Goal: Task Accomplishment & Management: Complete application form

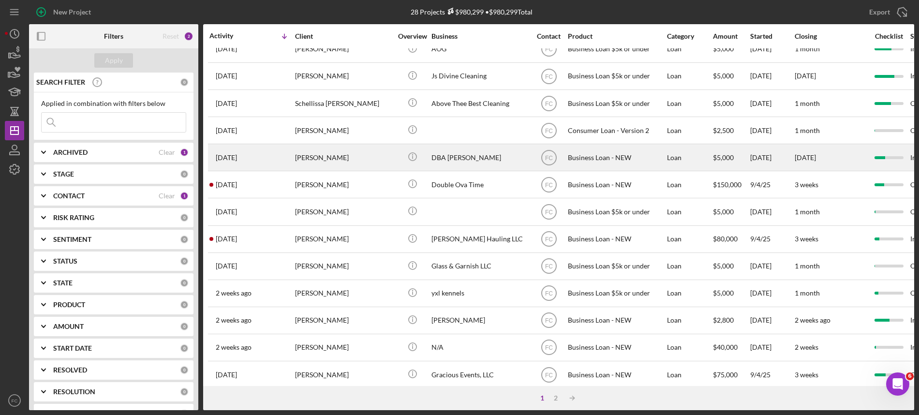
scroll to position [61, 0]
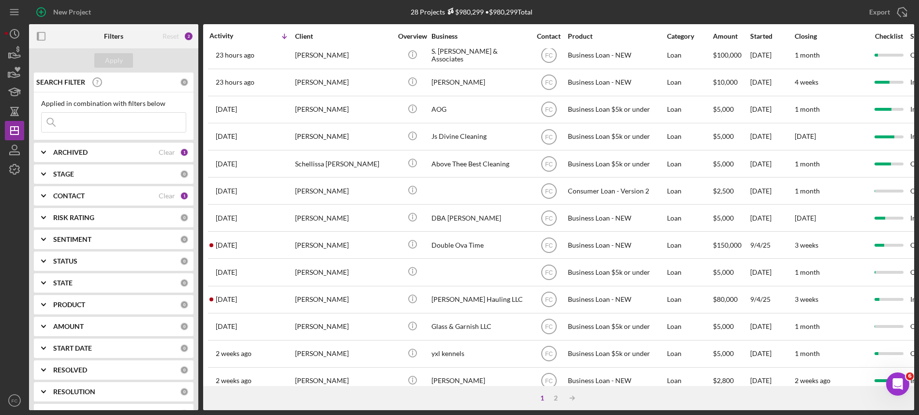
click at [96, 124] on input at bounding box center [114, 122] width 144 height 19
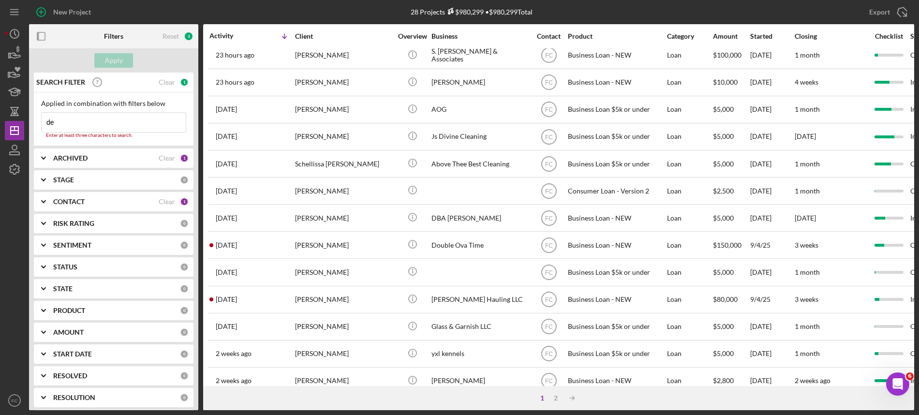
type input "de"
click at [64, 158] on b "ARCHIVED" at bounding box center [70, 158] width 34 height 8
click at [45, 212] on input "Archived" at bounding box center [47, 214] width 10 height 10
checkbox input "true"
click at [60, 124] on input "de" at bounding box center [114, 122] width 144 height 19
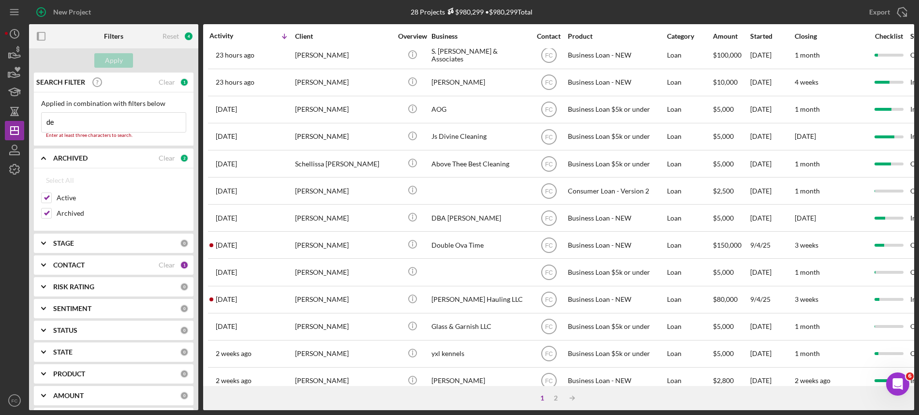
type input "d"
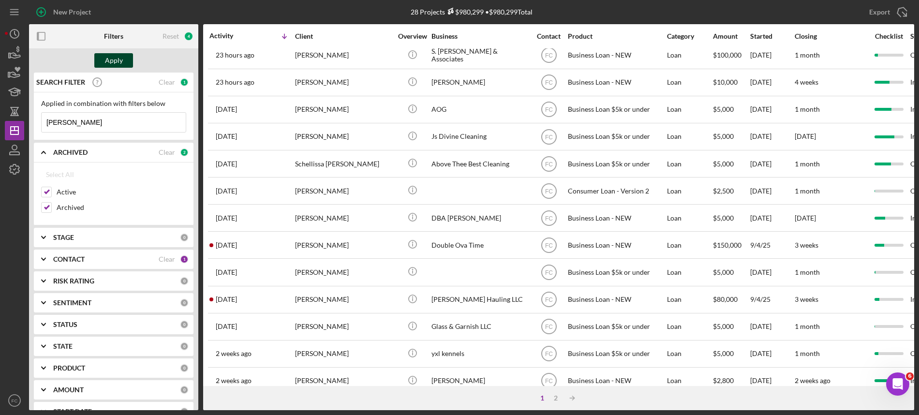
click at [103, 62] on button "Apply" at bounding box center [113, 60] width 39 height 15
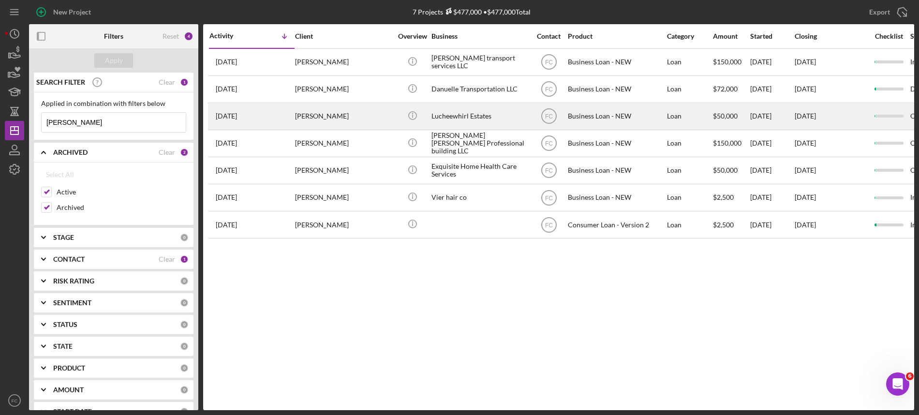
scroll to position [0, 0]
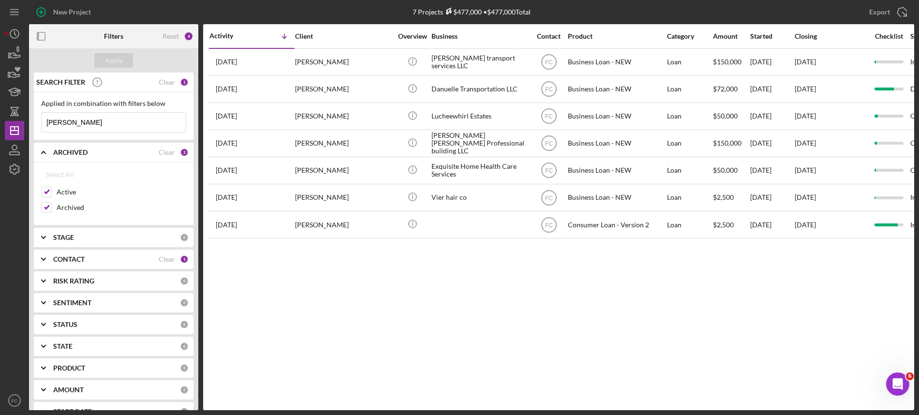
click at [81, 122] on input "[PERSON_NAME]" at bounding box center [114, 122] width 144 height 19
type input "m"
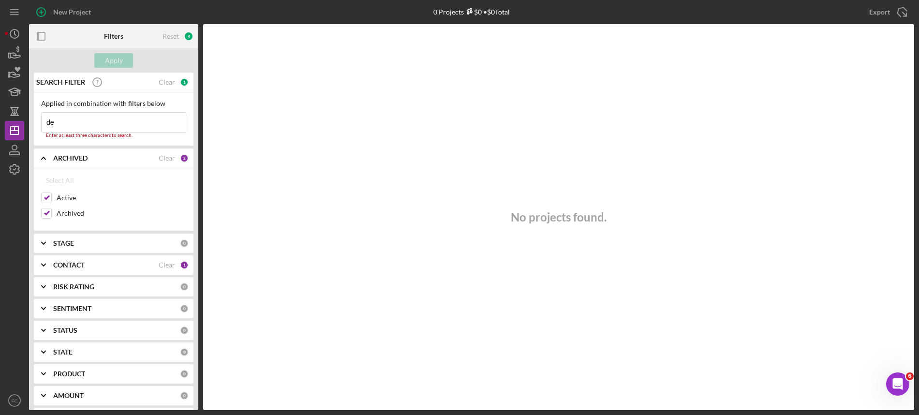
type input "d"
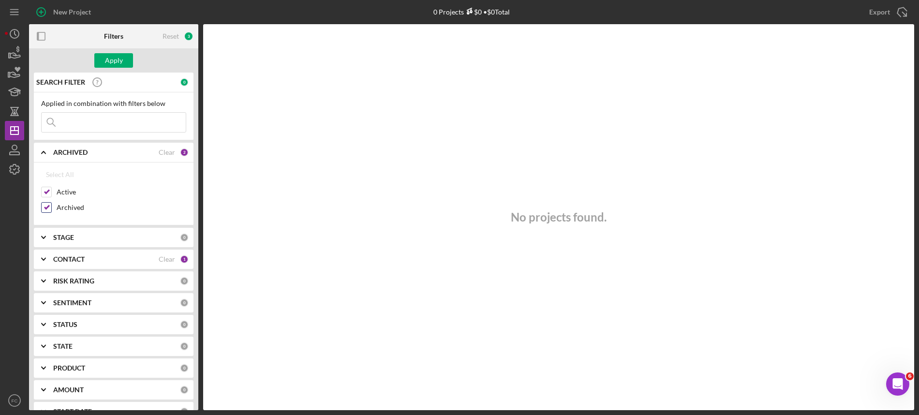
click at [45, 207] on input "Archived" at bounding box center [47, 208] width 10 height 10
checkbox input "false"
click at [117, 59] on div "Apply" at bounding box center [114, 60] width 18 height 15
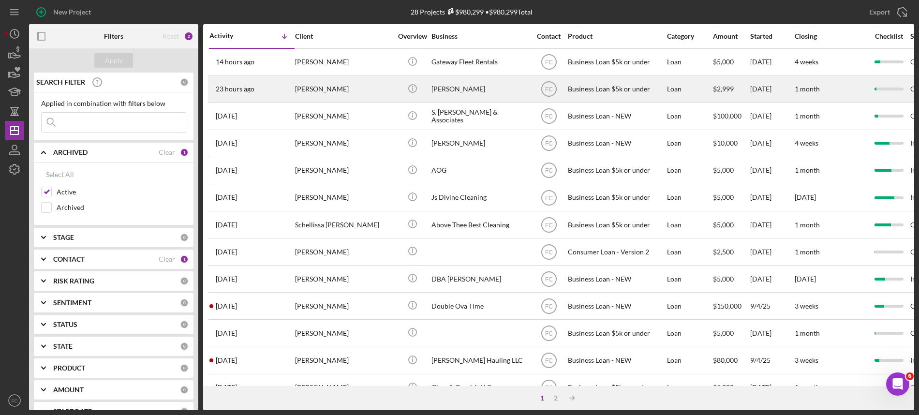
click at [349, 95] on div "[PERSON_NAME]" at bounding box center [343, 89] width 97 height 26
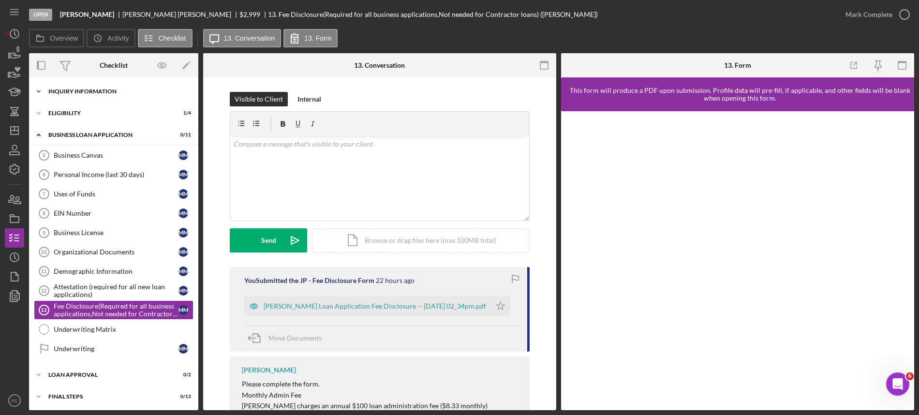
click at [88, 93] on div "INQUIRY INFORMATION" at bounding box center [117, 92] width 138 height 6
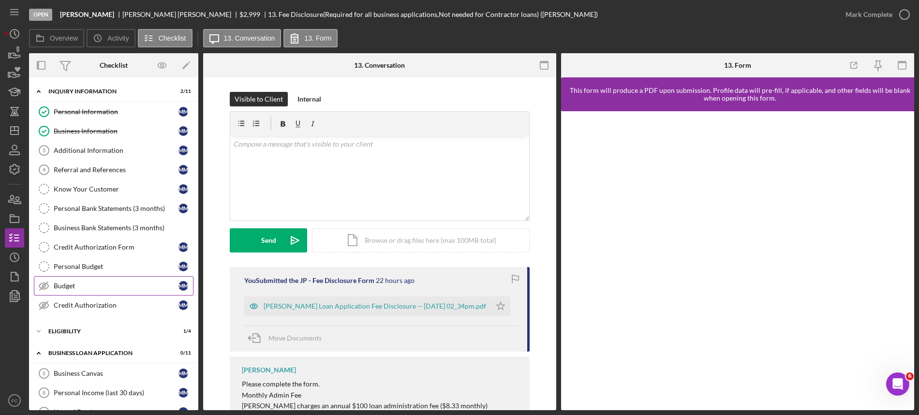
click at [69, 286] on div "Budget" at bounding box center [116, 286] width 125 height 8
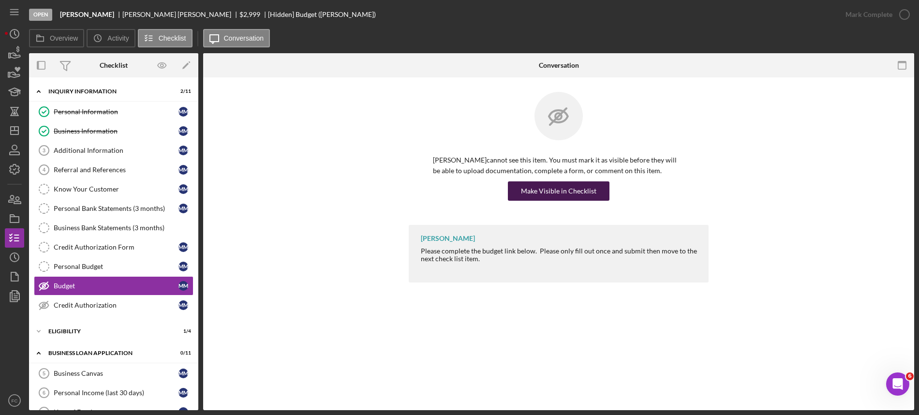
click at [561, 191] on div "Make Visible in Checklist" at bounding box center [558, 190] width 75 height 19
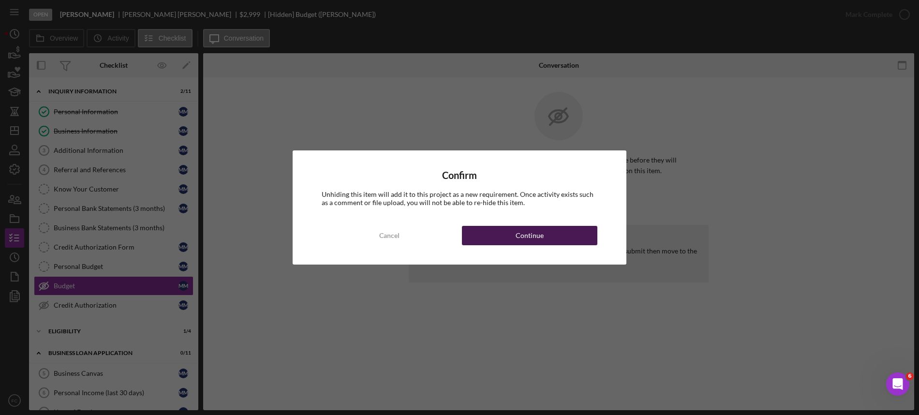
click at [496, 233] on button "Continue" at bounding box center [529, 235] width 135 height 19
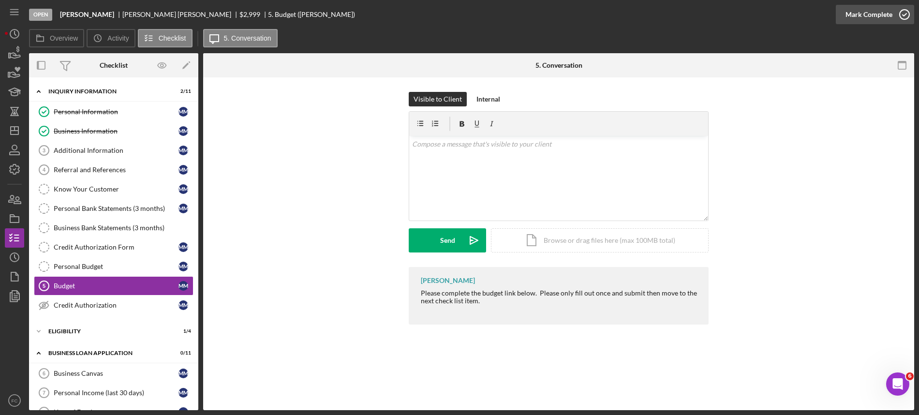
click at [903, 15] on icon "button" at bounding box center [905, 14] width 24 height 24
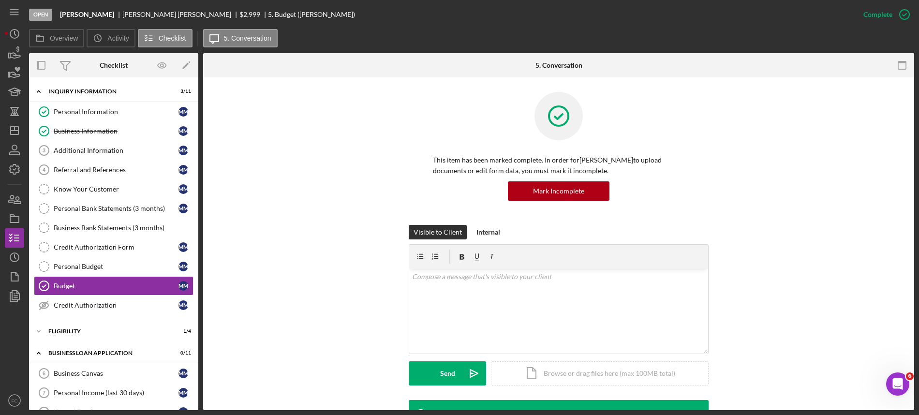
drag, startPoint x: 115, startPoint y: 13, endPoint x: 109, endPoint y: 14, distance: 5.8
click at [122, 13] on div "[PERSON_NAME]" at bounding box center [180, 15] width 117 height 8
click at [122, 16] on div "[PERSON_NAME]" at bounding box center [180, 15] width 117 height 8
drag, startPoint x: 113, startPoint y: 15, endPoint x: 154, endPoint y: 15, distance: 41.1
click at [154, 15] on div "[PERSON_NAME]" at bounding box center [180, 15] width 117 height 8
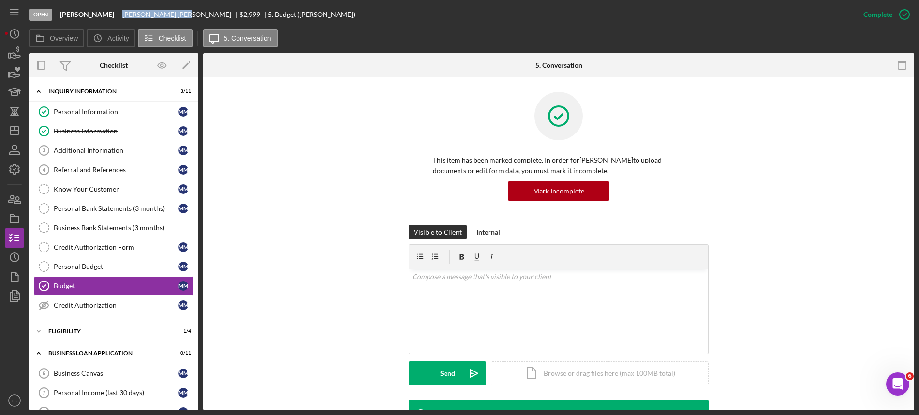
copy div "[PERSON_NAME]"
click at [108, 135] on div "Business Information" at bounding box center [116, 131] width 125 height 8
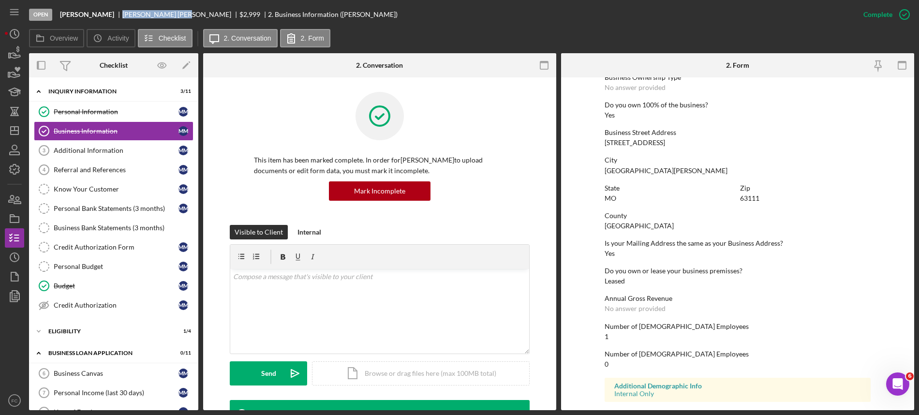
scroll to position [397, 0]
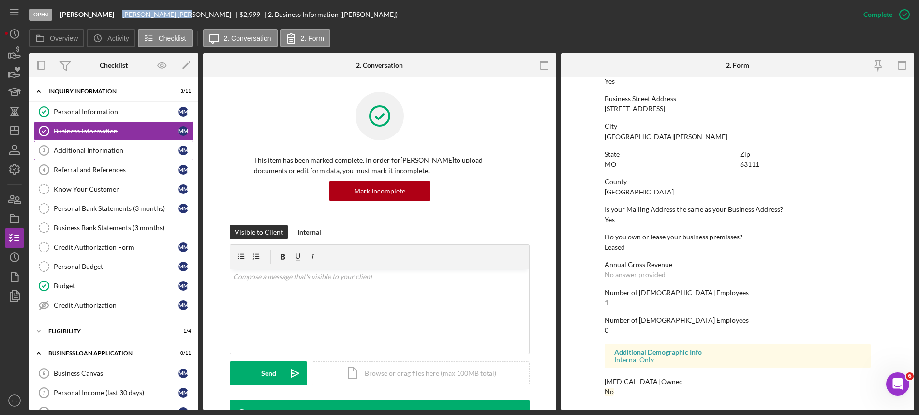
click at [105, 156] on link "Additional Information 3 Additional Information M M" at bounding box center [114, 150] width 160 height 19
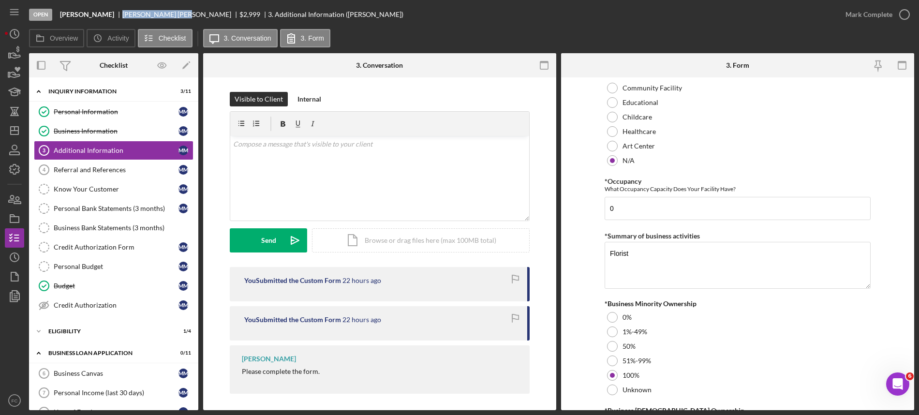
scroll to position [1099, 0]
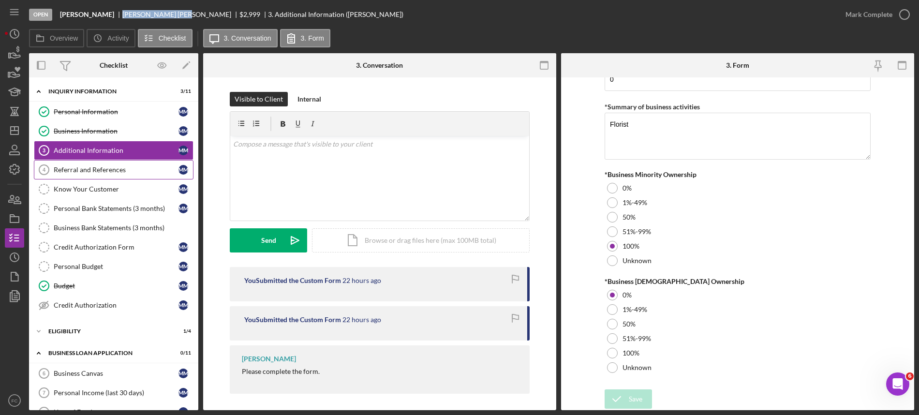
click at [72, 166] on div "Referral and References" at bounding box center [116, 170] width 125 height 8
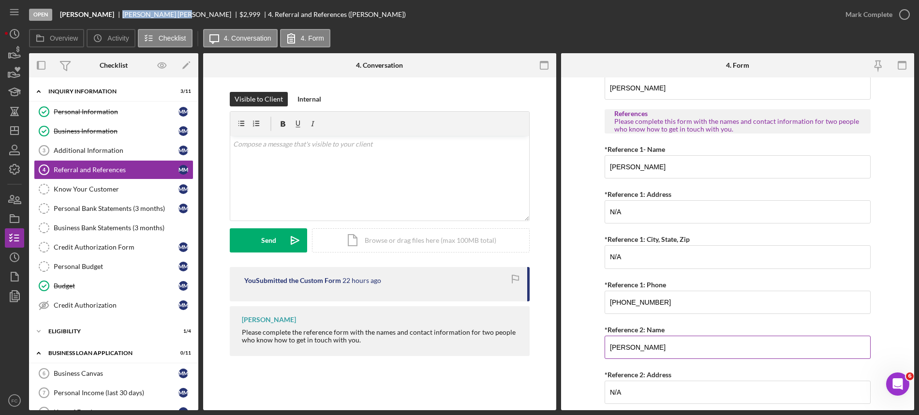
scroll to position [217, 0]
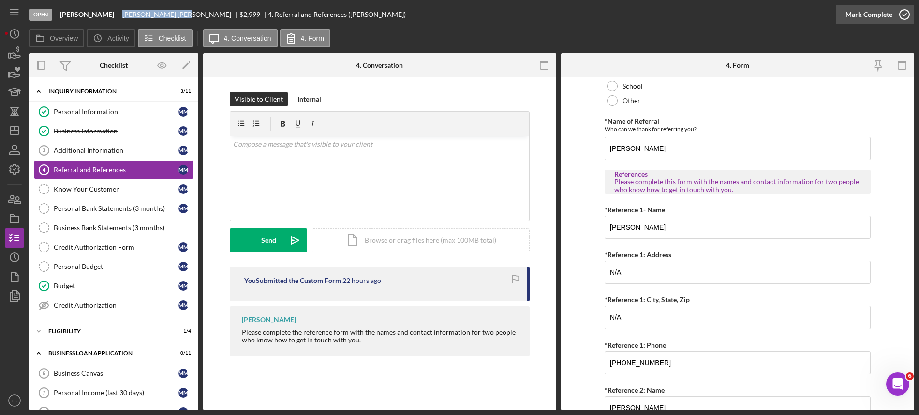
click at [904, 10] on icon "button" at bounding box center [905, 14] width 24 height 24
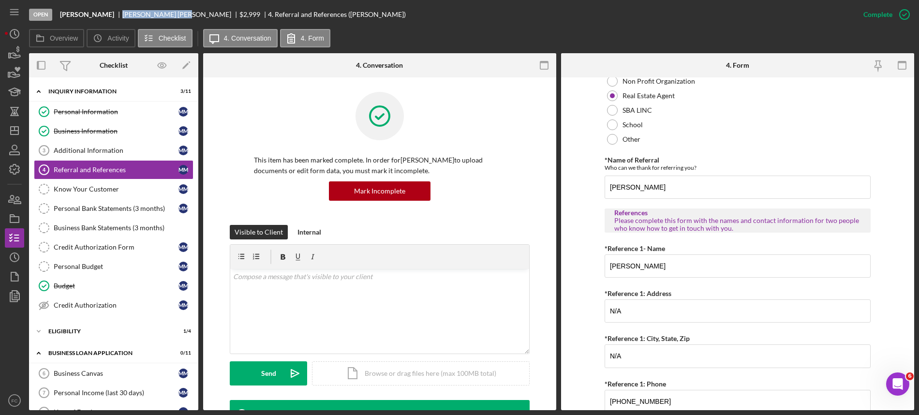
scroll to position [255, 0]
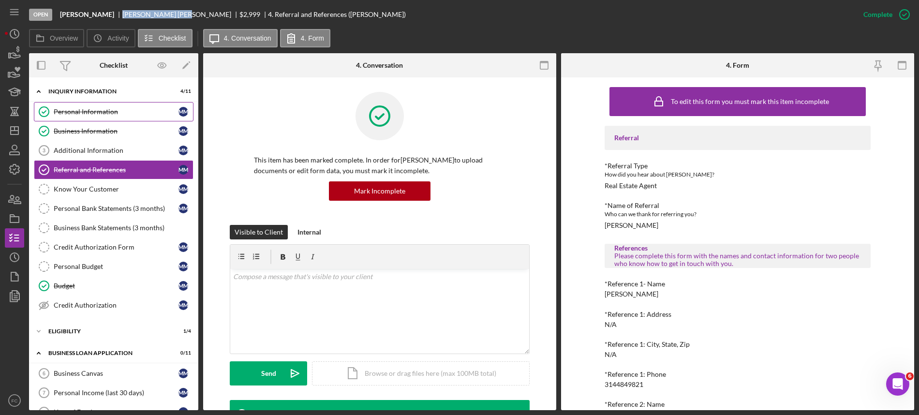
click at [114, 111] on div "Personal Information" at bounding box center [116, 112] width 125 height 8
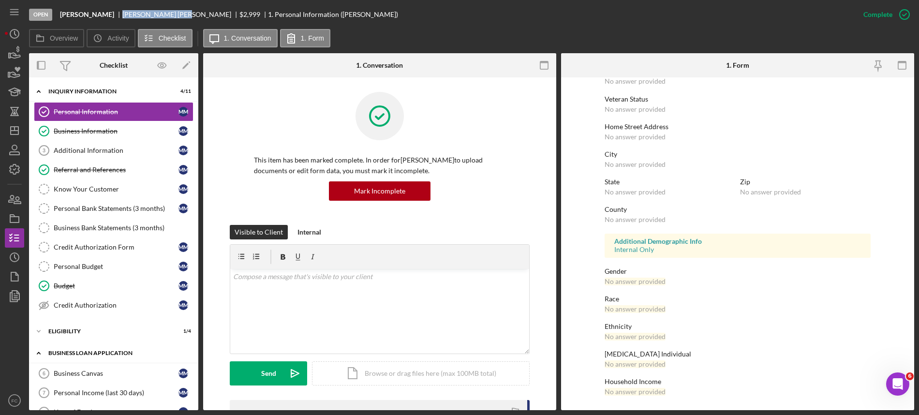
scroll to position [60, 0]
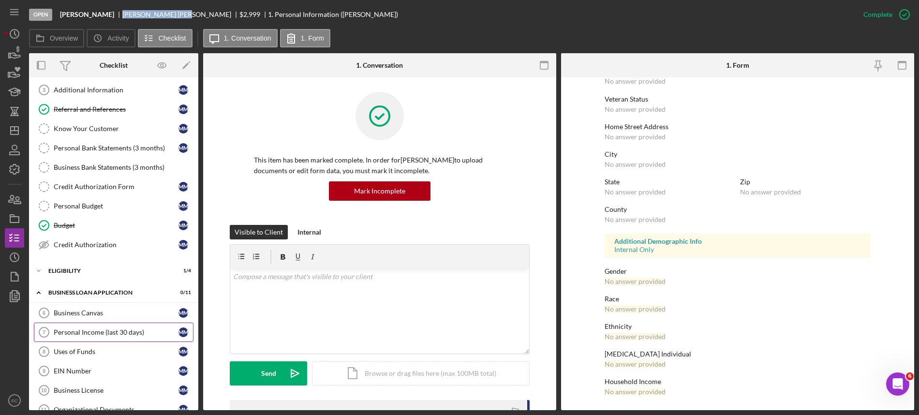
click at [77, 330] on link "Personal Income (last 30 days) 7 Personal Income (last 30 days) M M" at bounding box center [114, 332] width 160 height 19
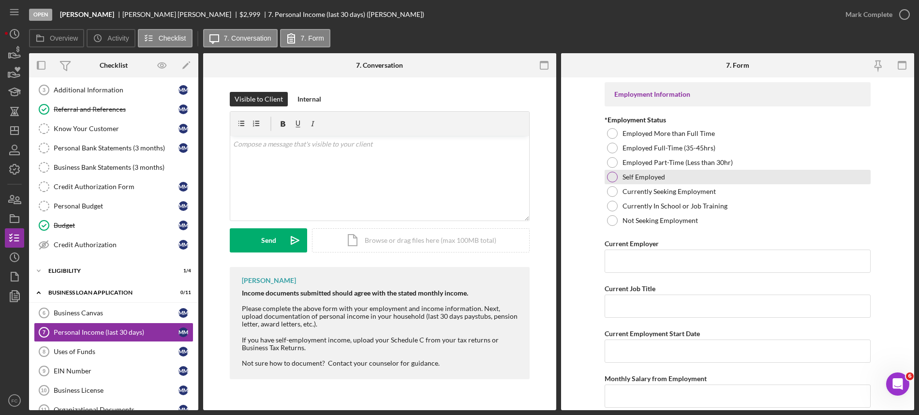
click at [612, 175] on div at bounding box center [612, 177] width 11 height 11
click at [632, 265] on input "Current Employer" at bounding box center [738, 261] width 266 height 23
click at [640, 305] on input "Current Job Title" at bounding box center [738, 306] width 266 height 23
click at [638, 346] on input "Current Employment Start Date" at bounding box center [738, 351] width 266 height 23
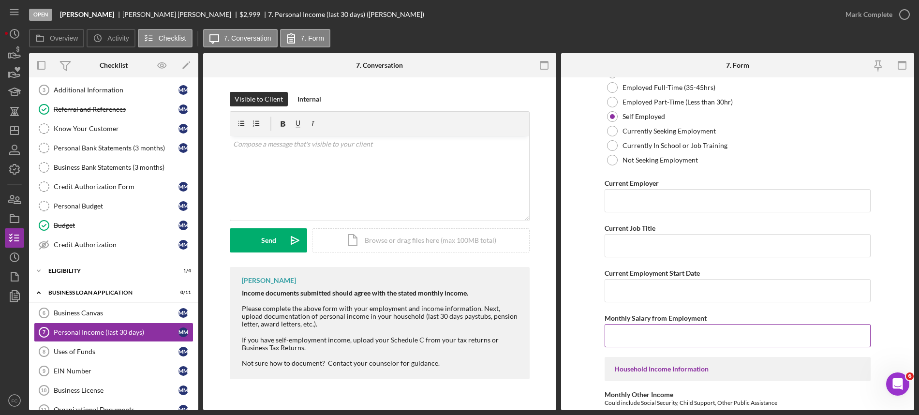
click at [637, 336] on input "Monthly Salary from Employment" at bounding box center [738, 335] width 266 height 23
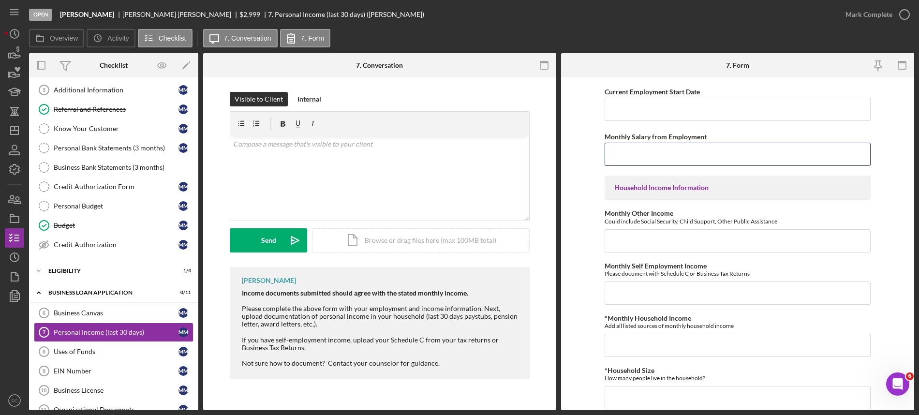
scroll to position [302, 0]
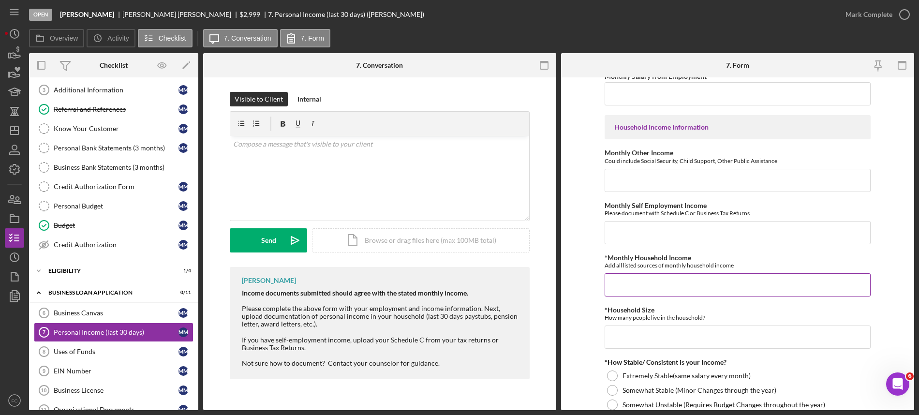
click at [642, 288] on input "*Monthly Household Income" at bounding box center [738, 284] width 266 height 23
click at [634, 340] on input "*Household Size" at bounding box center [738, 337] width 266 height 23
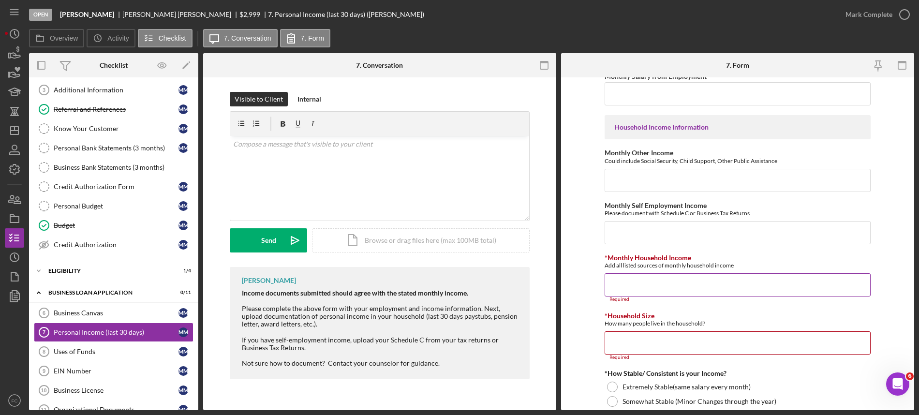
click at [630, 288] on input "*Monthly Household Income" at bounding box center [738, 284] width 266 height 23
click at [624, 337] on input "*Household Size" at bounding box center [738, 342] width 266 height 23
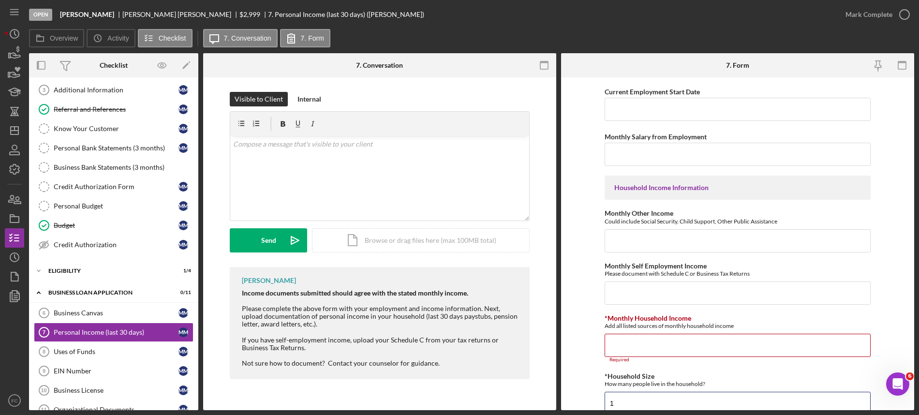
scroll to position [0, 0]
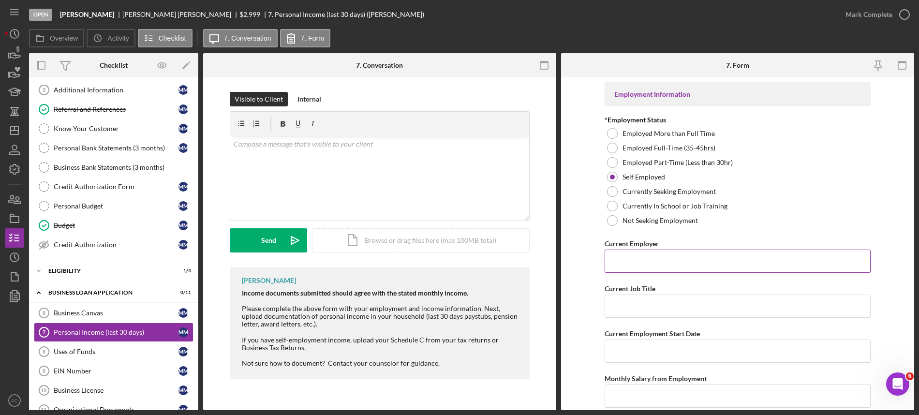
type input "1"
click at [647, 267] on input "Current Employer" at bounding box center [738, 261] width 266 height 23
type input "DBA [PERSON_NAME]"
click at [633, 309] on input "Current Job Title" at bounding box center [738, 306] width 266 height 23
type input "Owner"
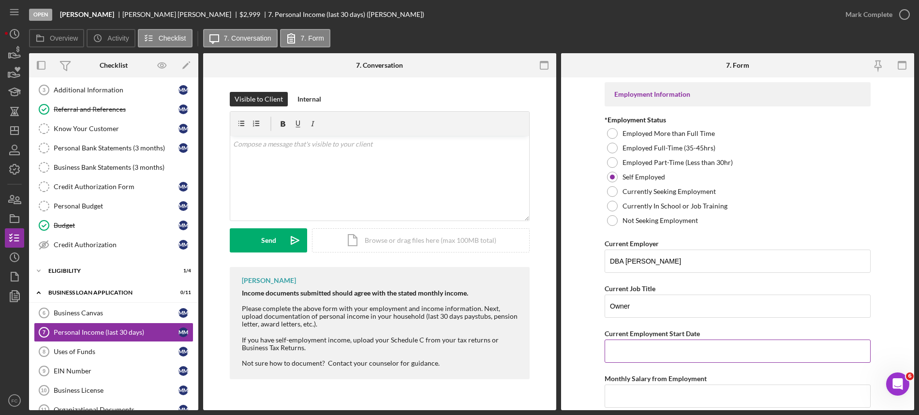
click at [625, 350] on input "Current Employment Start Date" at bounding box center [738, 351] width 266 height 23
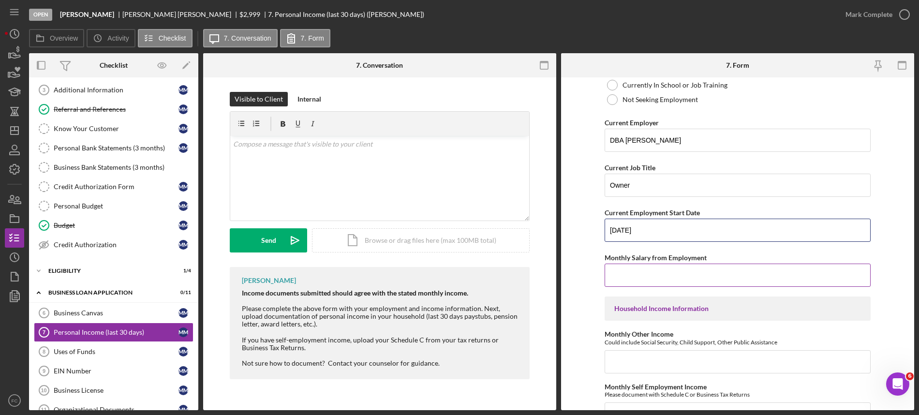
type input "[DATE]"
click at [651, 279] on input "Monthly Salary from Employment" at bounding box center [738, 275] width 266 height 23
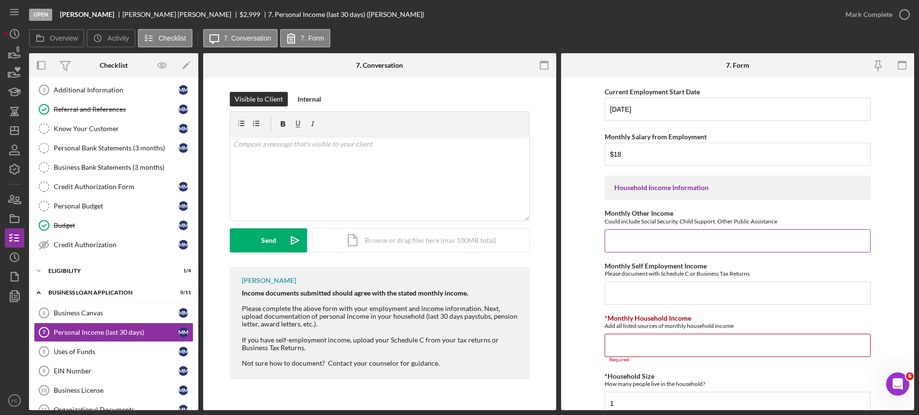
click at [645, 242] on input "Monthly Other Income" at bounding box center [738, 240] width 266 height 23
click at [629, 155] on input "$18" at bounding box center [738, 154] width 266 height 23
type input "$1,800"
click at [630, 236] on input "Monthly Other Income" at bounding box center [738, 240] width 266 height 23
type input "$650"
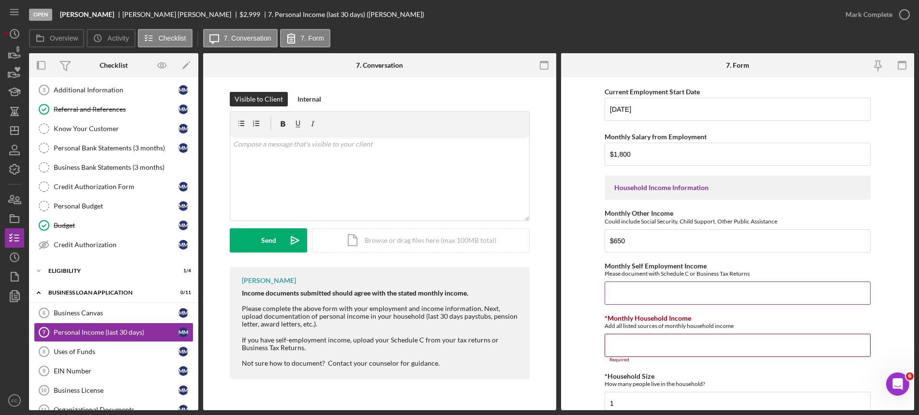
click at [628, 297] on input "Monthly Self Employment Income" at bounding box center [738, 293] width 266 height 23
click at [623, 345] on input "*Monthly Household Income" at bounding box center [738, 345] width 266 height 23
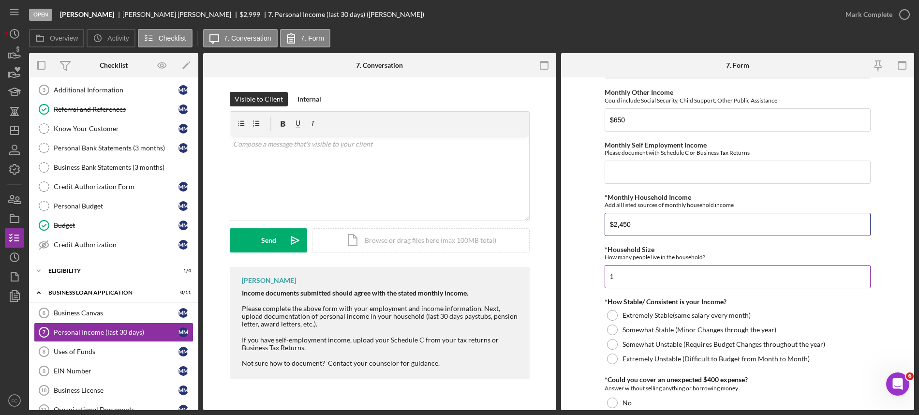
scroll to position [423, 0]
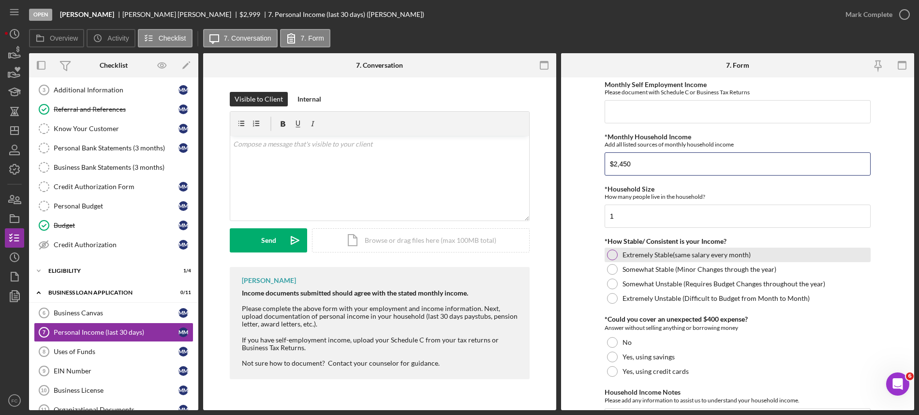
type input "$2,450"
click at [611, 257] on div at bounding box center [612, 255] width 11 height 11
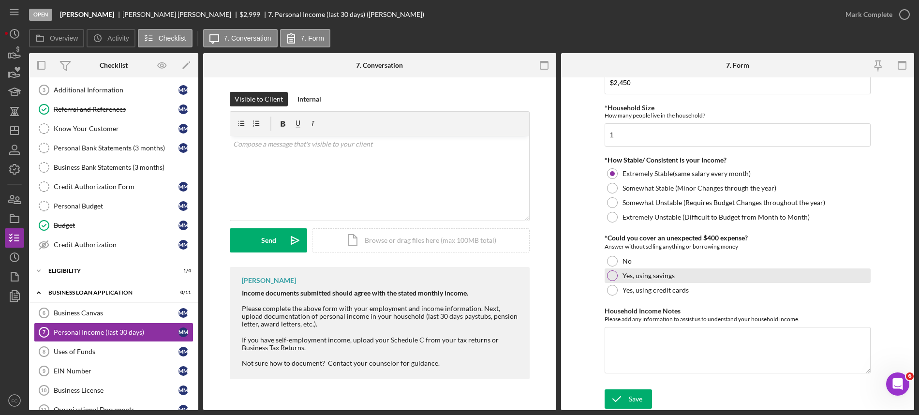
click at [613, 277] on div at bounding box center [612, 275] width 11 height 11
click at [624, 400] on icon "submit" at bounding box center [617, 399] width 24 height 24
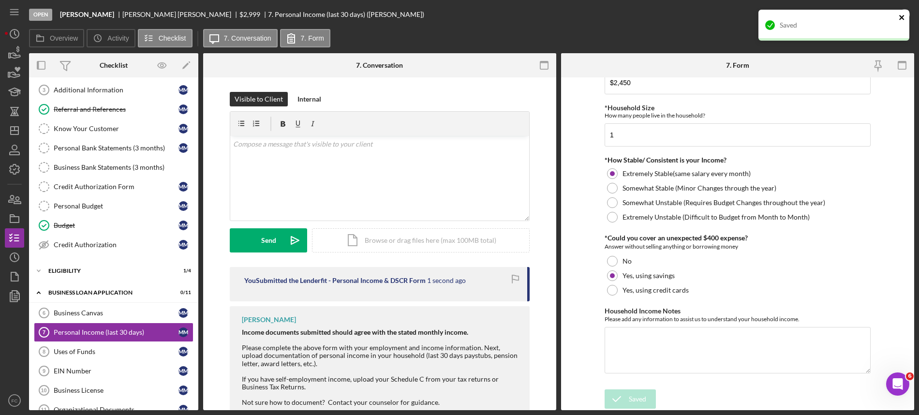
click at [902, 14] on icon "close" at bounding box center [902, 18] width 7 height 8
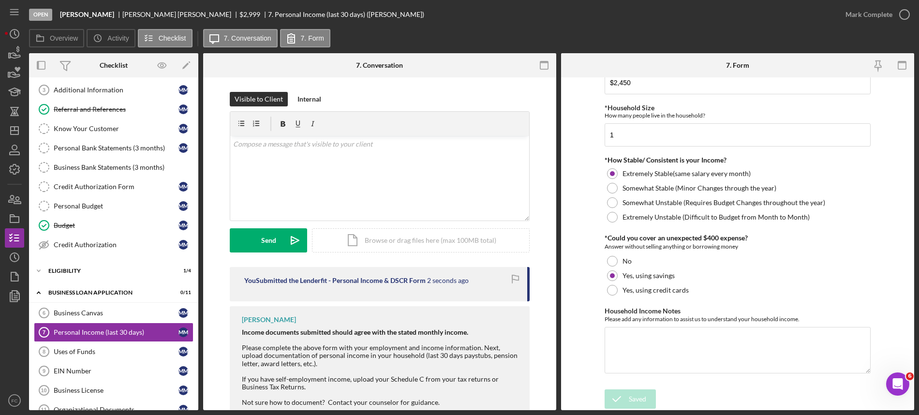
click at [903, 12] on div "Saved" at bounding box center [834, 10] width 155 height 4
click at [110, 313] on div "Business Canvas" at bounding box center [116, 313] width 125 height 8
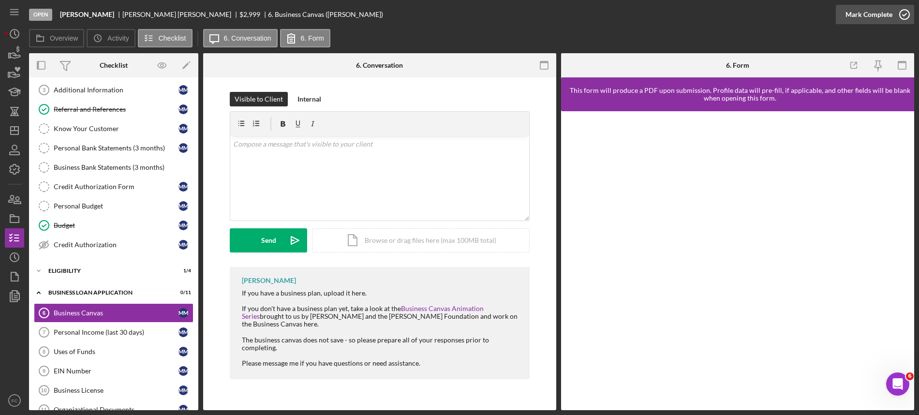
click at [899, 15] on icon "button" at bounding box center [905, 14] width 24 height 24
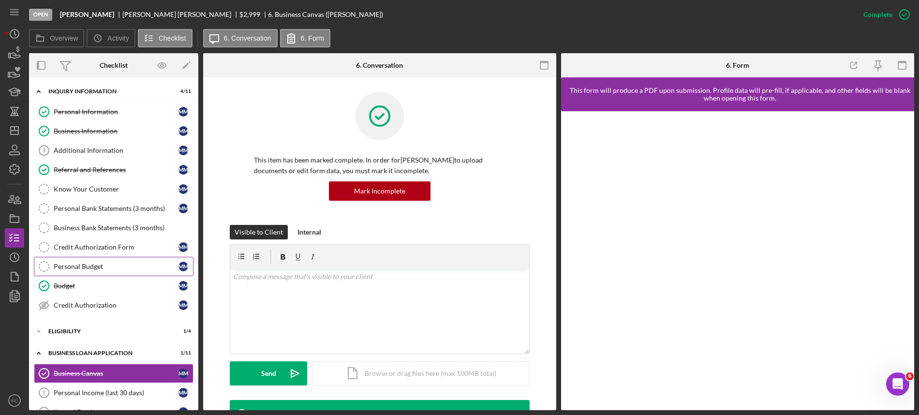
click at [113, 269] on div "Personal Budget" at bounding box center [116, 267] width 125 height 8
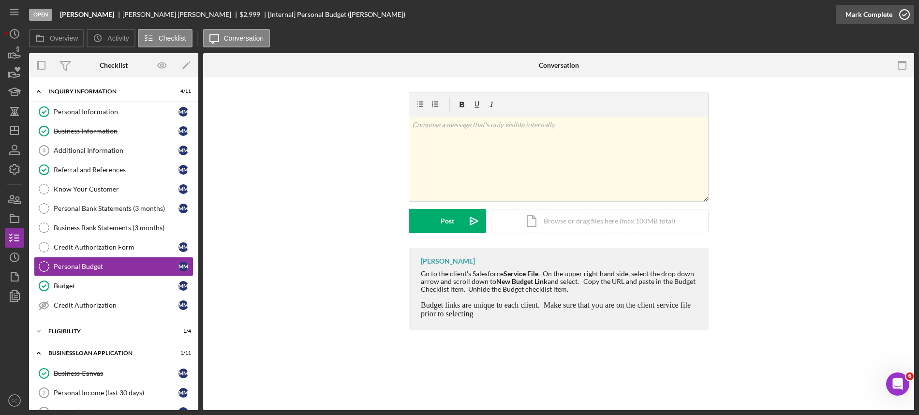
click at [903, 15] on polyline "button" at bounding box center [905, 15] width 4 height 2
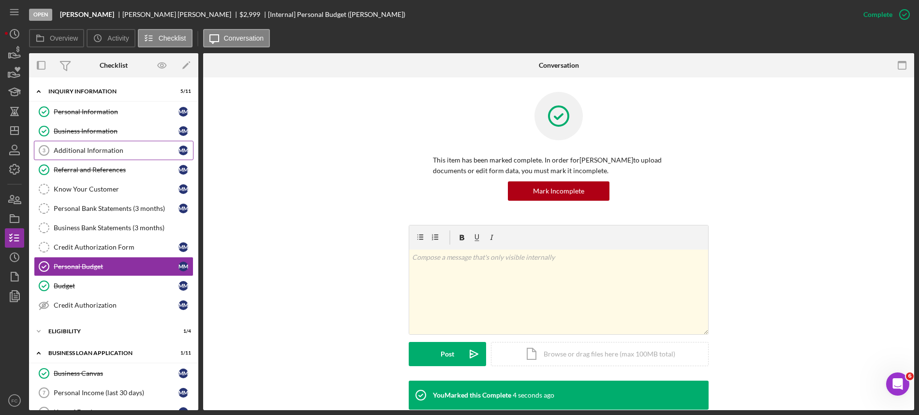
click at [103, 152] on div "Additional Information" at bounding box center [116, 151] width 125 height 8
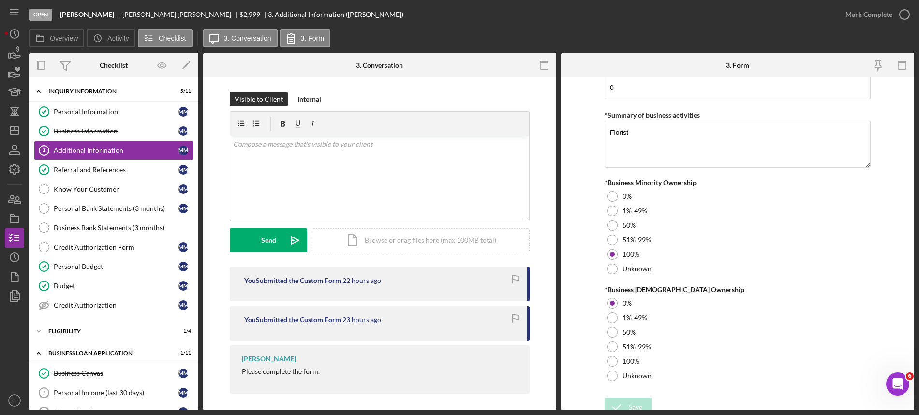
scroll to position [1099, 0]
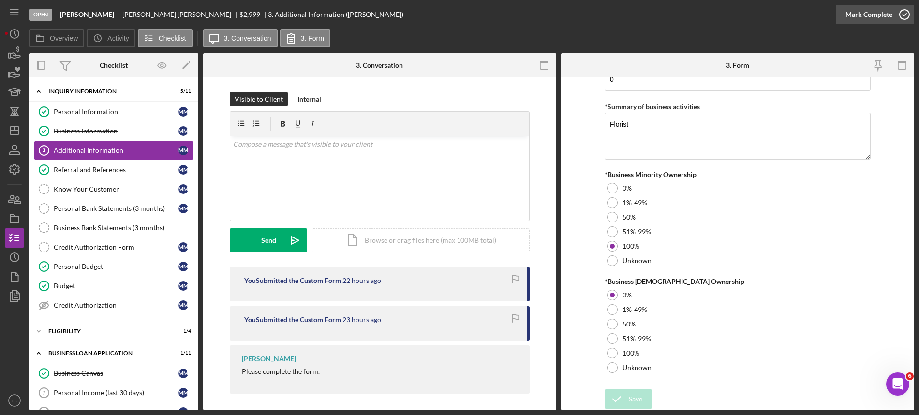
click at [906, 15] on icon "button" at bounding box center [905, 14] width 24 height 24
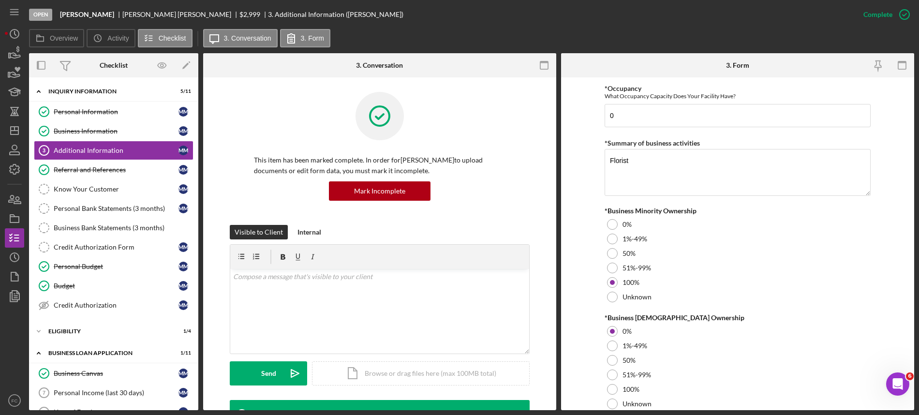
scroll to position [1138, 0]
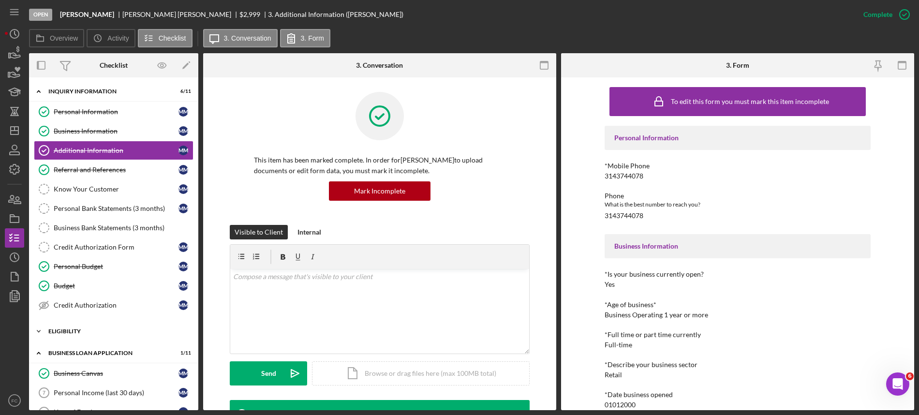
click at [94, 334] on div "Eligibility" at bounding box center [117, 332] width 138 height 6
click at [109, 347] on link "Credit Report Credit Report M M" at bounding box center [114, 351] width 160 height 19
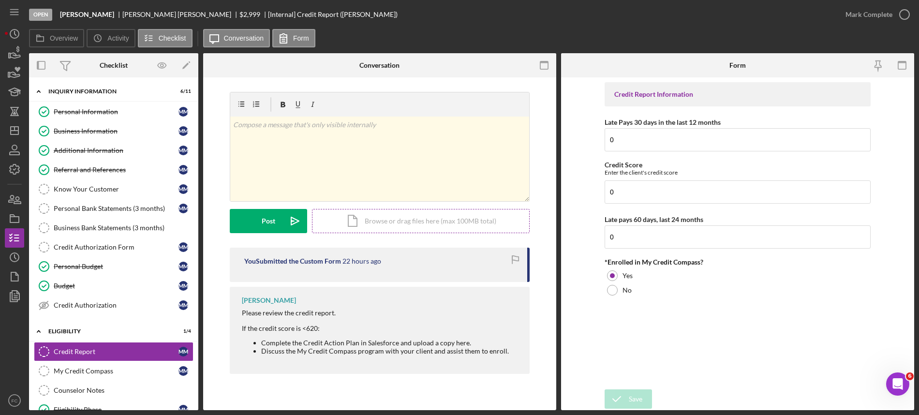
click at [400, 222] on div "Icon/Document Browse or drag files here (max 100MB total) Tap to choose files o…" at bounding box center [421, 221] width 218 height 24
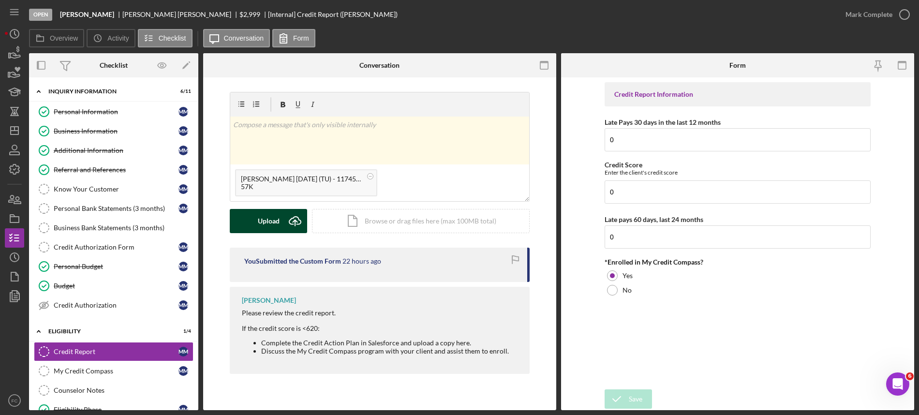
click at [275, 220] on div "Upload" at bounding box center [269, 221] width 22 height 24
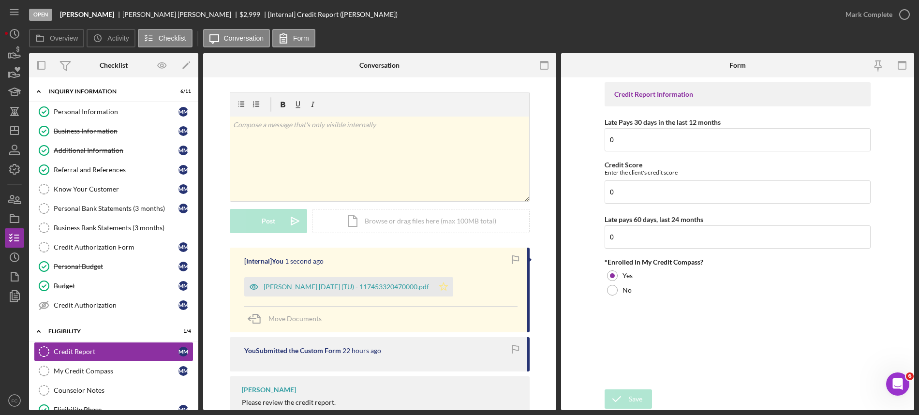
click at [448, 283] on icon "Icon/Star" at bounding box center [443, 286] width 19 height 19
click at [907, 17] on icon "button" at bounding box center [905, 14] width 24 height 24
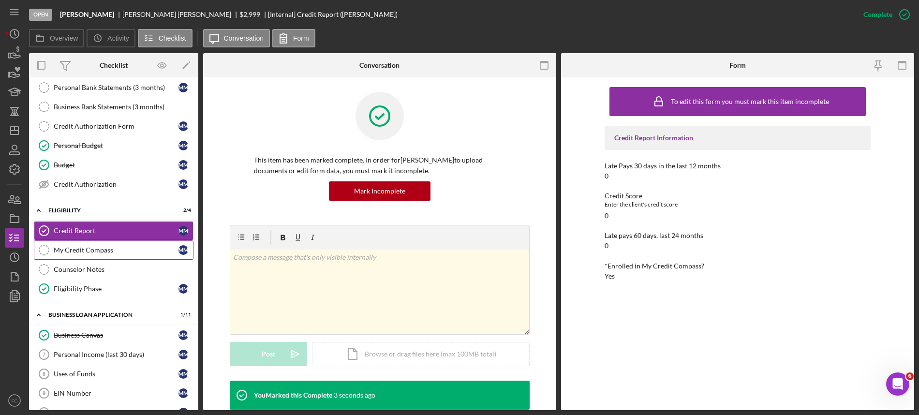
scroll to position [242, 0]
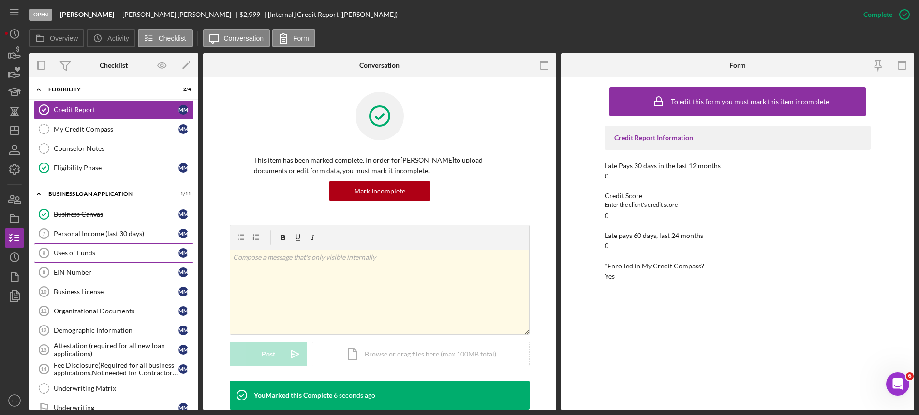
click at [86, 257] on div "Uses of Funds" at bounding box center [116, 253] width 125 height 8
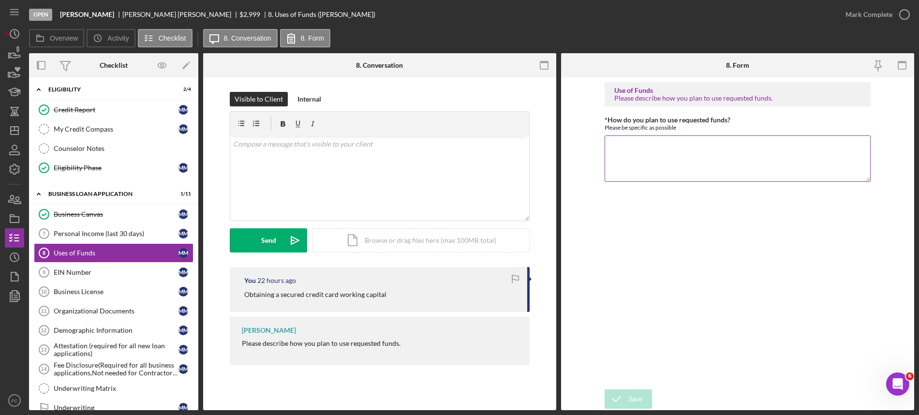
click at [628, 157] on textarea "*How do you plan to use requested funds?" at bounding box center [738, 158] width 266 height 46
type textarea "To create a trade line to build credit including getting a credit card"
drag, startPoint x: 614, startPoint y: 387, endPoint x: 615, endPoint y: 392, distance: 5.4
click at [615, 392] on form "Use of Funds Please describe how you plan to use requested funds. *How do you p…" at bounding box center [737, 243] width 353 height 333
click at [624, 404] on icon "submit" at bounding box center [617, 399] width 24 height 24
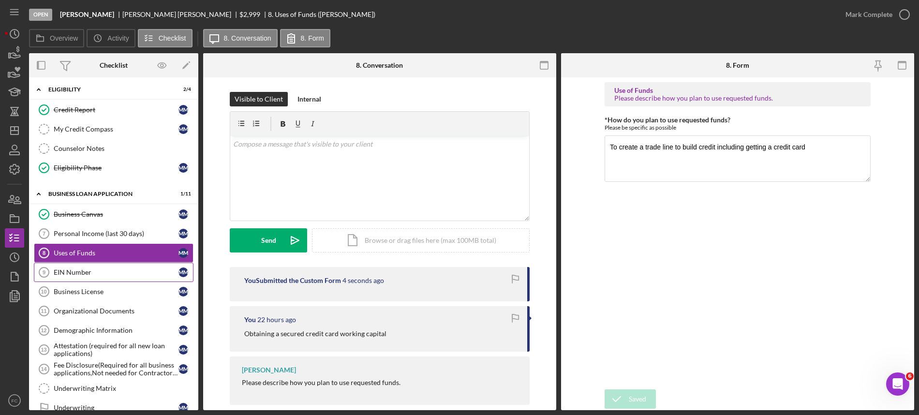
click at [105, 276] on div "EIN Number" at bounding box center [116, 273] width 125 height 8
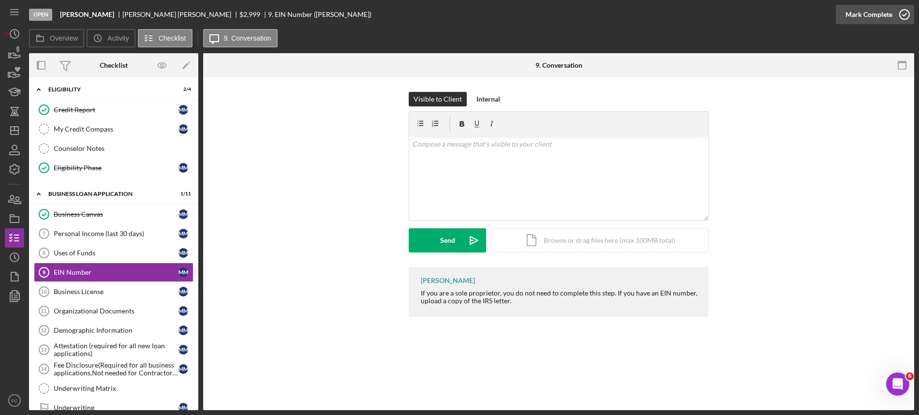
click at [906, 18] on icon "button" at bounding box center [905, 14] width 24 height 24
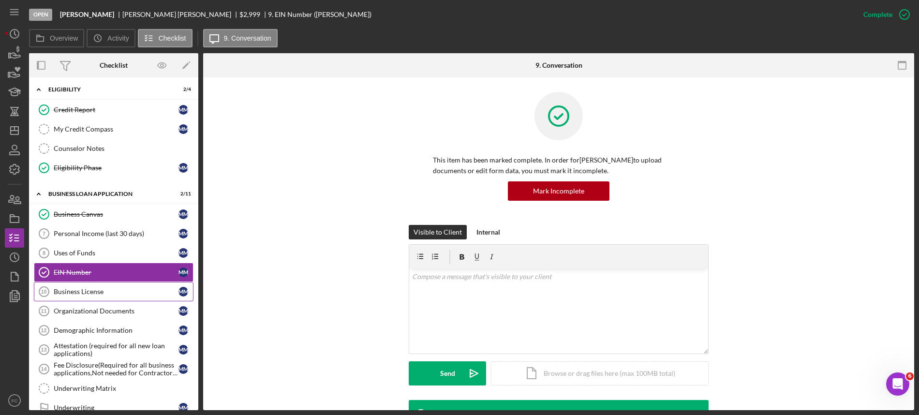
click at [90, 296] on div "Business License" at bounding box center [116, 292] width 125 height 8
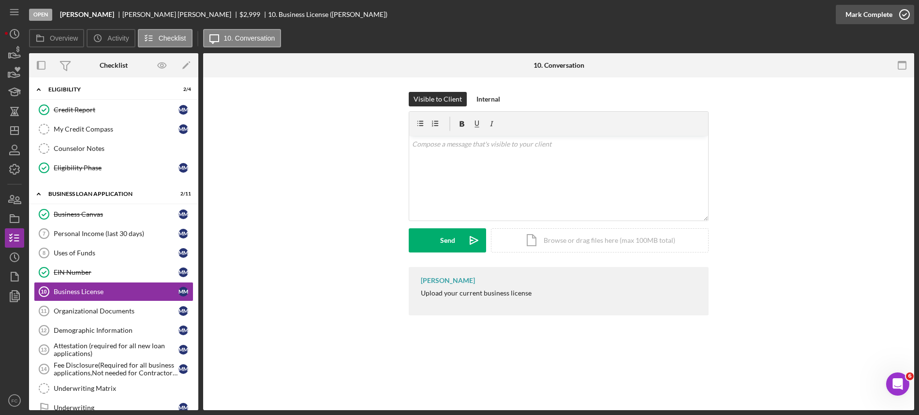
click at [901, 16] on icon "button" at bounding box center [905, 14] width 24 height 24
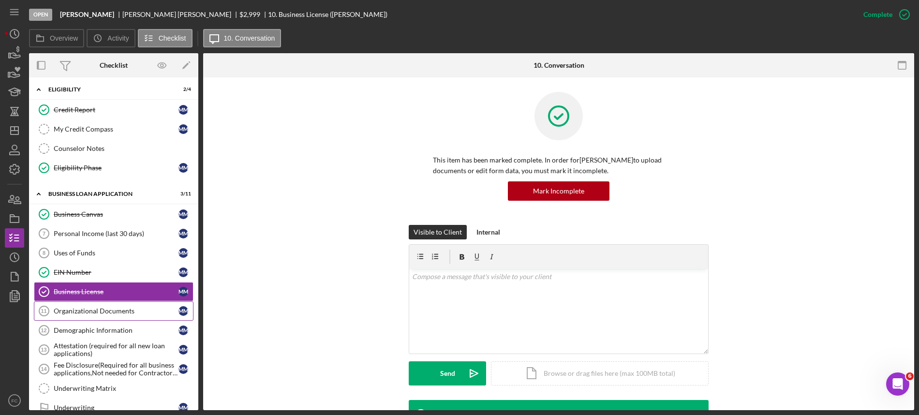
click at [85, 315] on div "Organizational Documents" at bounding box center [116, 311] width 125 height 8
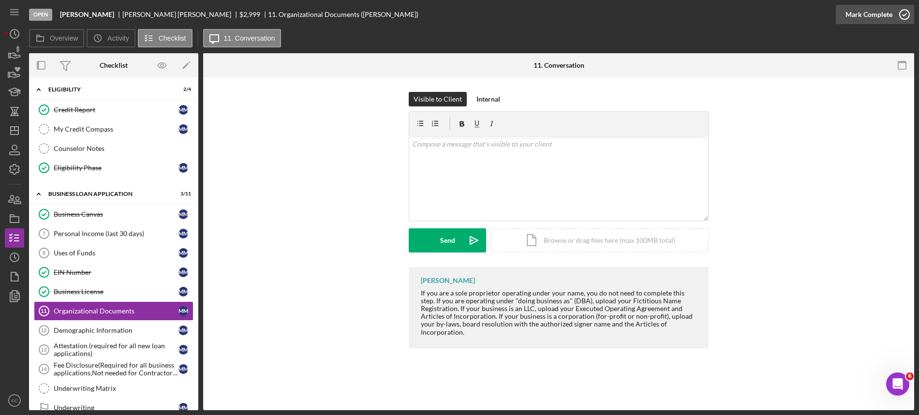
click at [904, 15] on icon "button" at bounding box center [905, 14] width 24 height 24
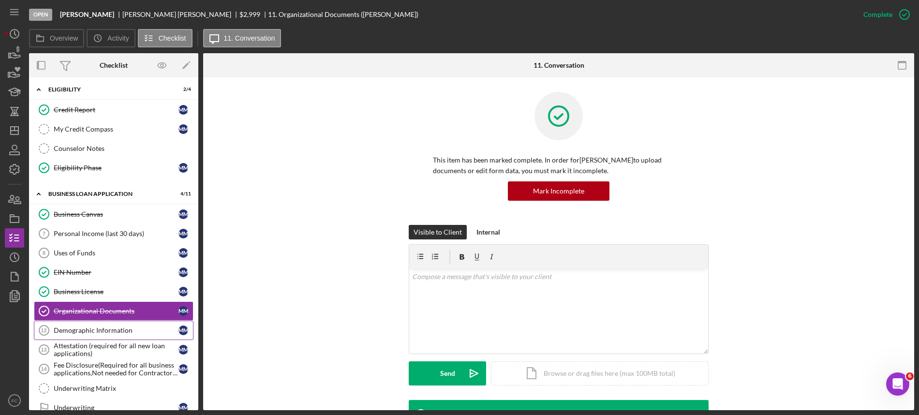
click at [85, 334] on div "Demographic Information" at bounding box center [116, 331] width 125 height 8
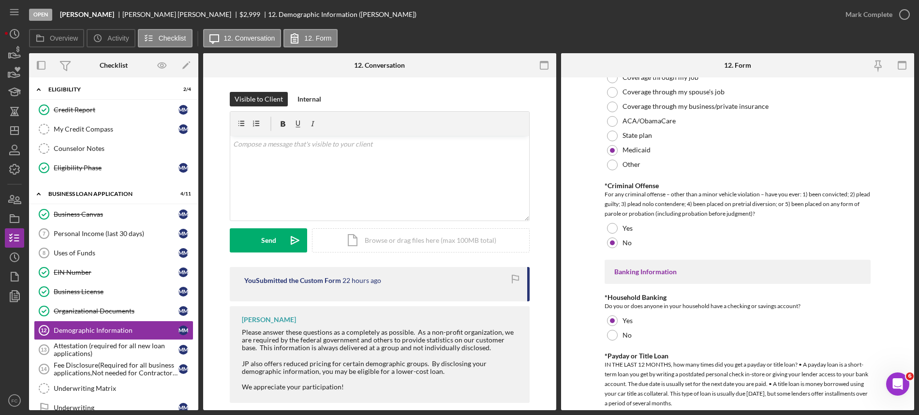
scroll to position [1921, 0]
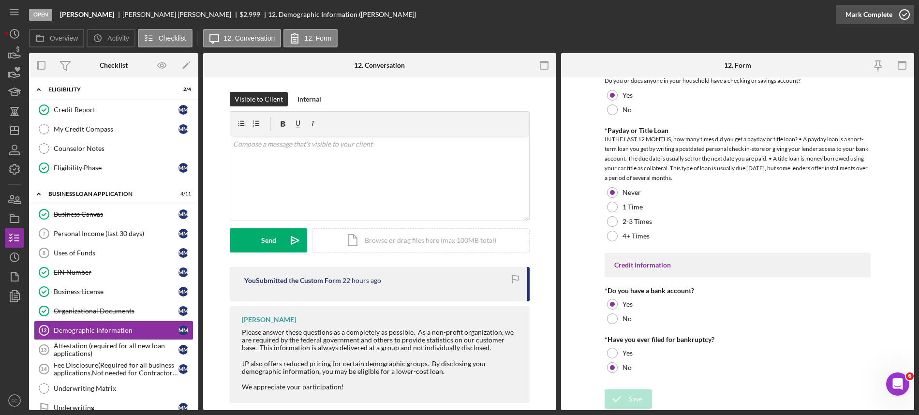
click at [905, 15] on icon "button" at bounding box center [905, 14] width 24 height 24
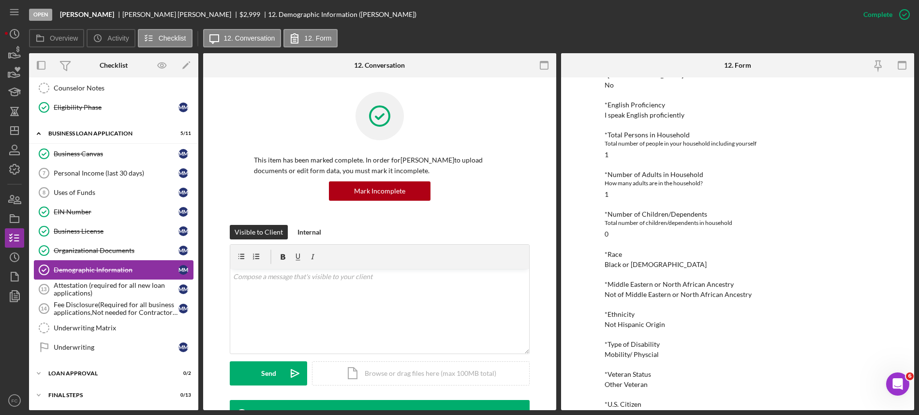
scroll to position [330, 0]
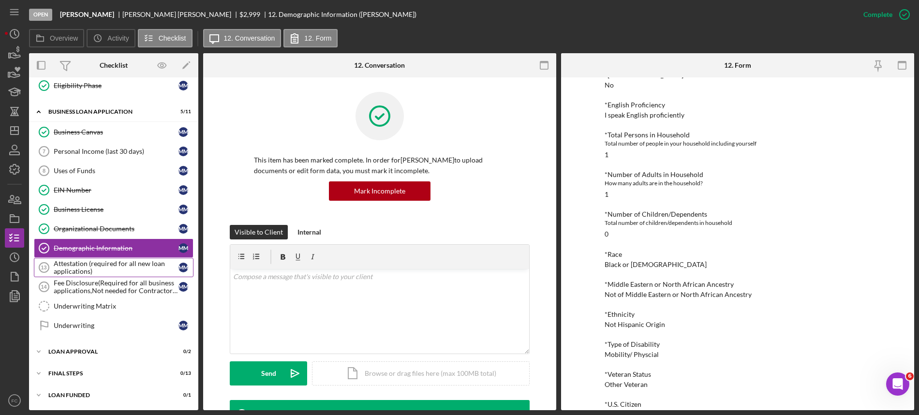
click at [92, 265] on div "Attestation (required for all new loan applications)" at bounding box center [116, 267] width 125 height 15
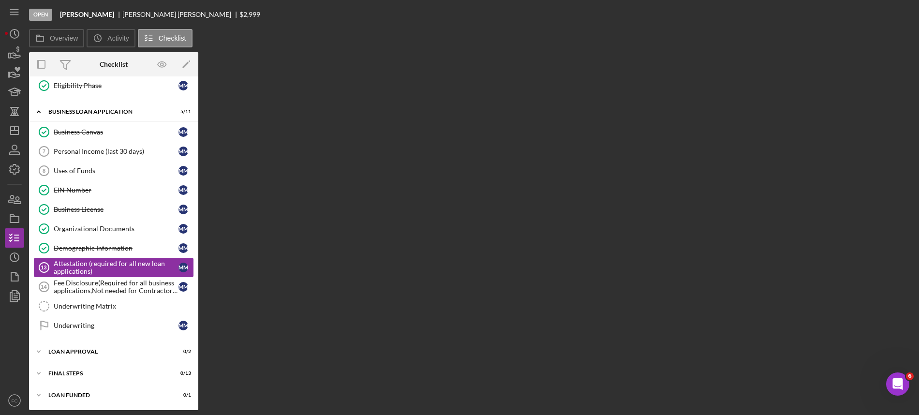
scroll to position [330, 0]
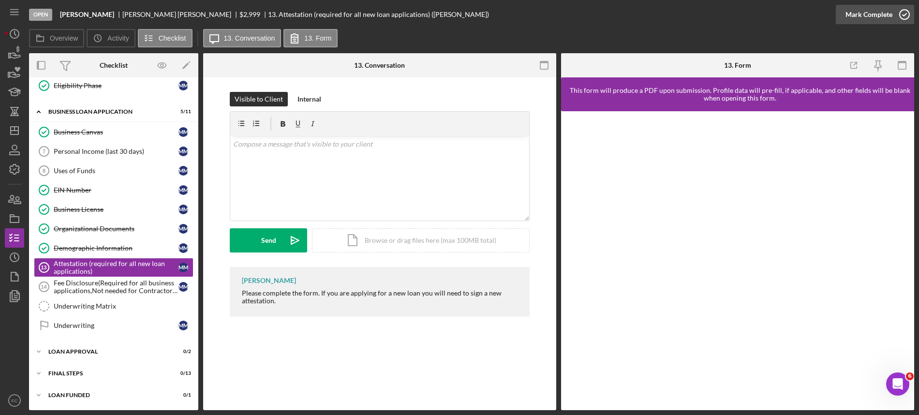
click at [906, 13] on icon "button" at bounding box center [905, 14] width 24 height 24
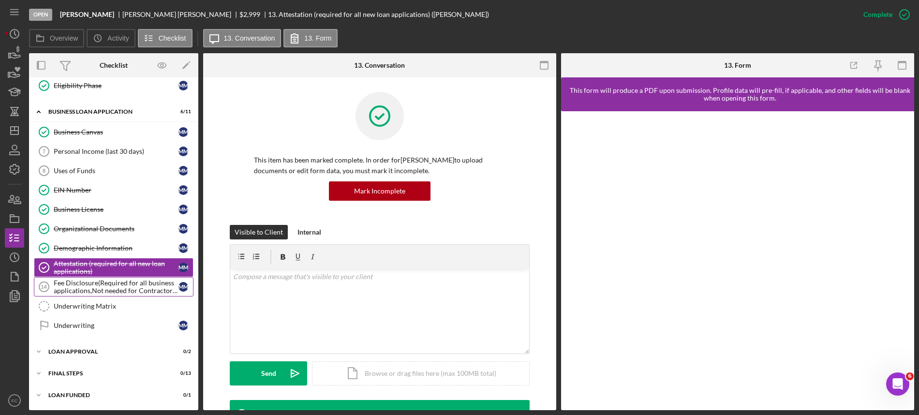
click at [112, 284] on div "Fee Disclosure(Required for all business applications,Not needed for Contractor…" at bounding box center [116, 286] width 125 height 15
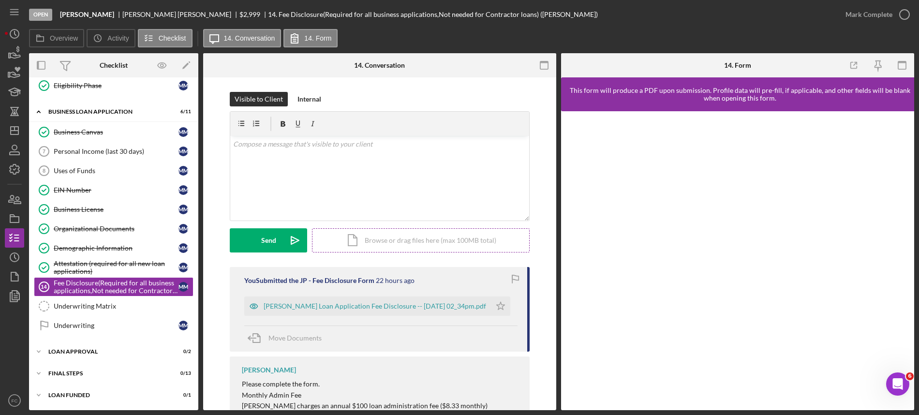
scroll to position [44, 0]
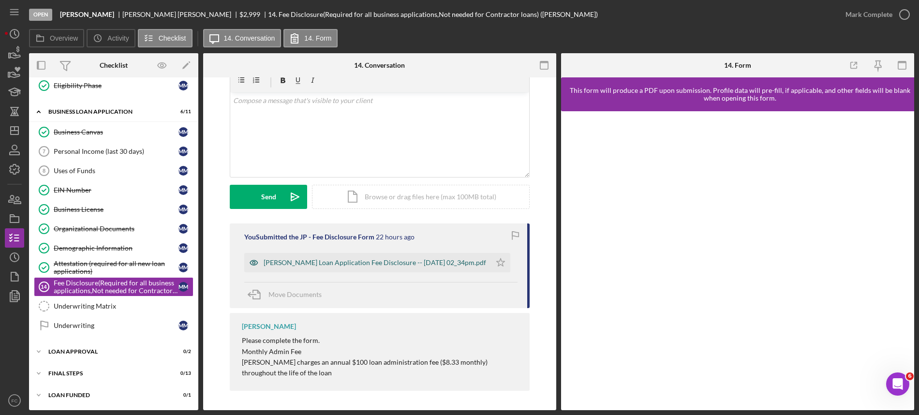
click at [318, 262] on div "[PERSON_NAME] Loan Application Fee Disclosure -- [DATE] 02_34pm.pdf" at bounding box center [375, 263] width 223 height 8
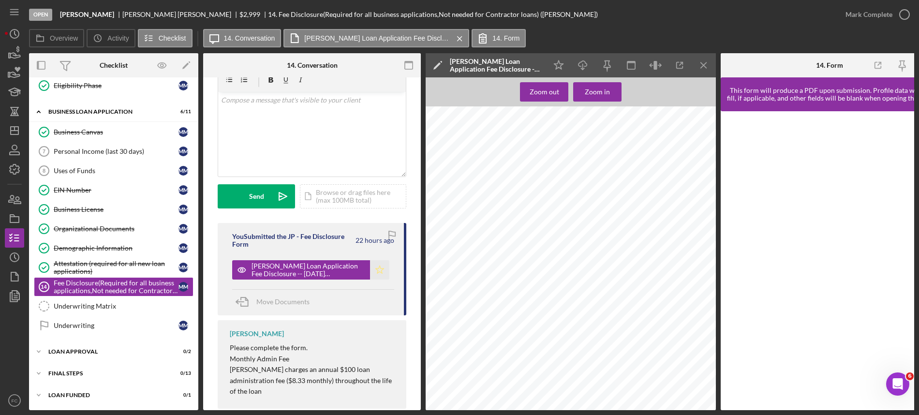
click at [382, 271] on icon "Icon/Star" at bounding box center [379, 269] width 19 height 19
click at [906, 15] on icon "button" at bounding box center [905, 14] width 24 height 24
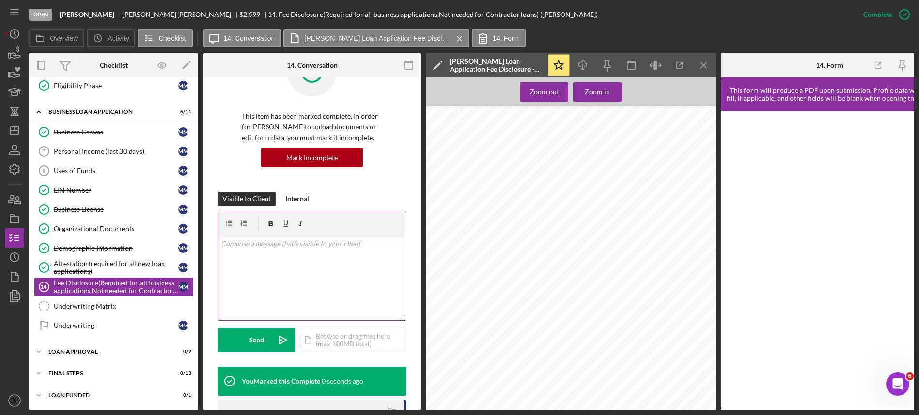
scroll to position [188, 0]
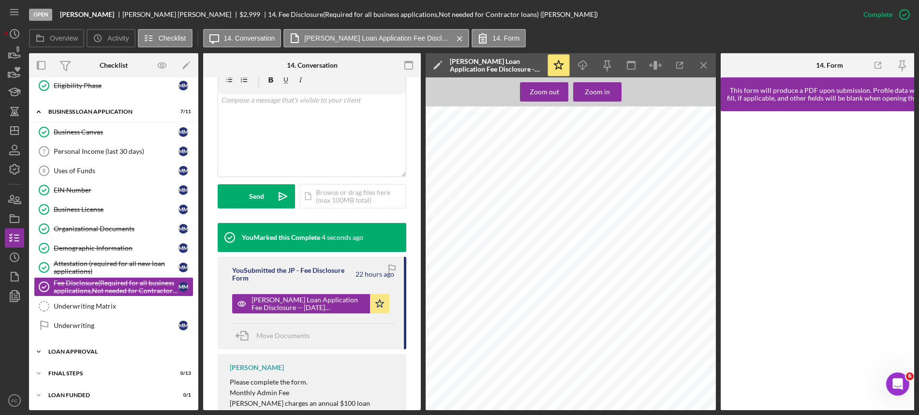
click at [92, 355] on div "Icon/Expander Loan Approval 0 / 2" at bounding box center [113, 351] width 169 height 19
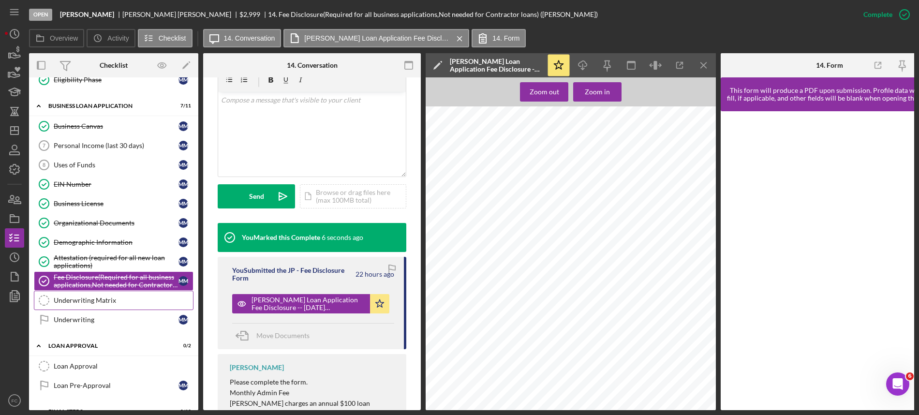
click at [103, 310] on link "Underwriting Matrix Underwriting Matrix" at bounding box center [114, 300] width 160 height 19
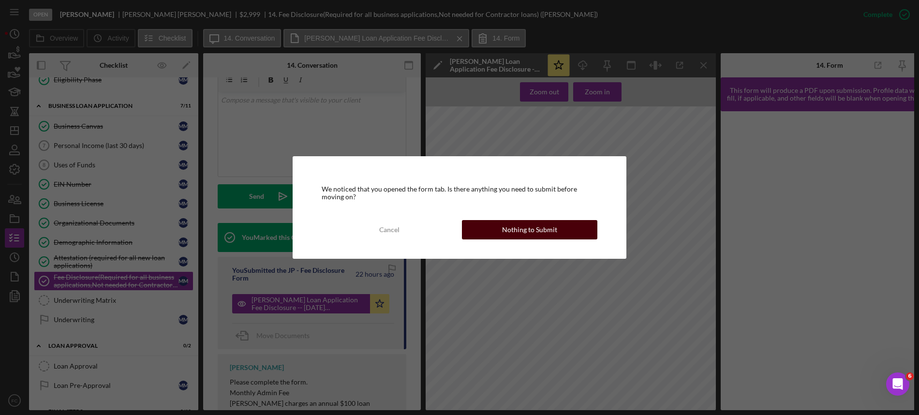
click at [482, 235] on button "Nothing to Submit" at bounding box center [529, 229] width 135 height 19
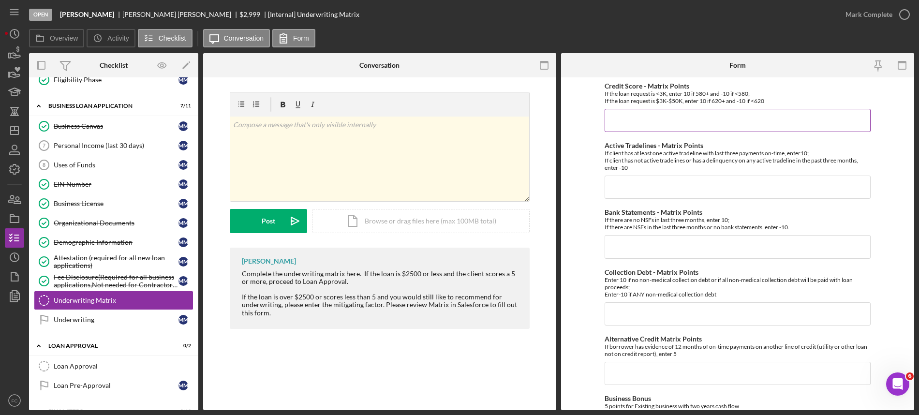
click at [637, 119] on input "Credit Score - Matrix Points" at bounding box center [738, 120] width 266 height 23
type input "-10"
click at [614, 183] on input "Active Tradelines - Matrix Points" at bounding box center [738, 187] width 266 height 23
type input "-10"
click at [619, 245] on input "Bank Statements - Matrix Points" at bounding box center [738, 246] width 266 height 23
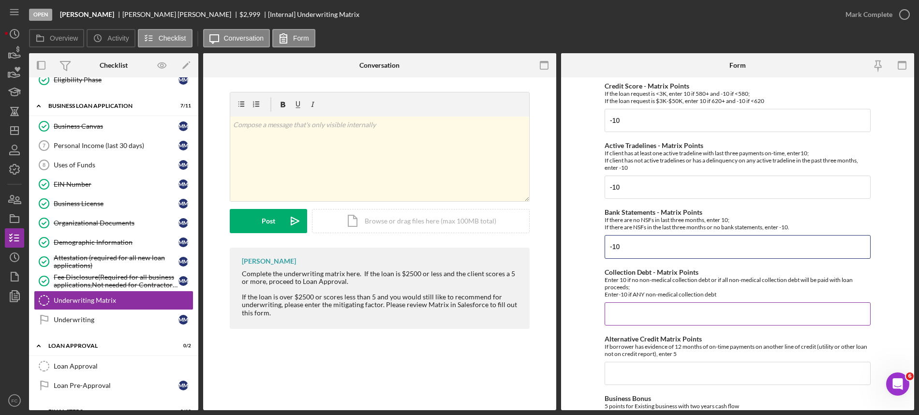
type input "-10"
click at [617, 310] on input "Collection Debt - Matrix Points" at bounding box center [738, 313] width 266 height 23
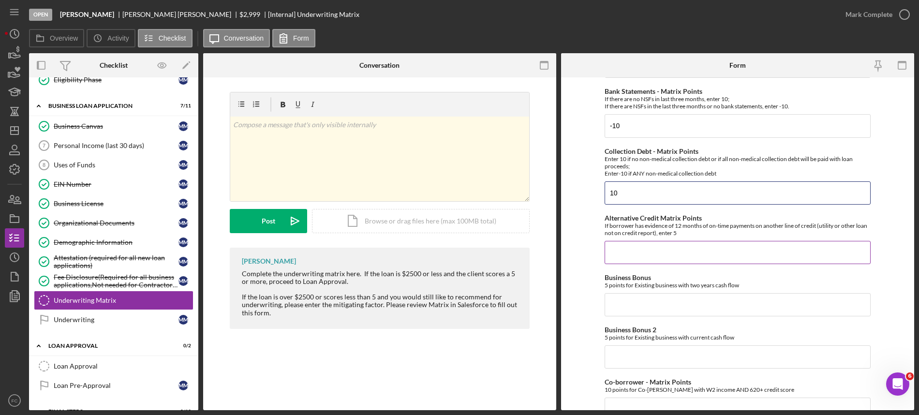
type input "10"
click at [622, 261] on input "Alternative Credit Matrix Points" at bounding box center [738, 252] width 266 height 23
type input "0"
click at [617, 310] on input "Business Bonus" at bounding box center [738, 304] width 266 height 23
type input "0"
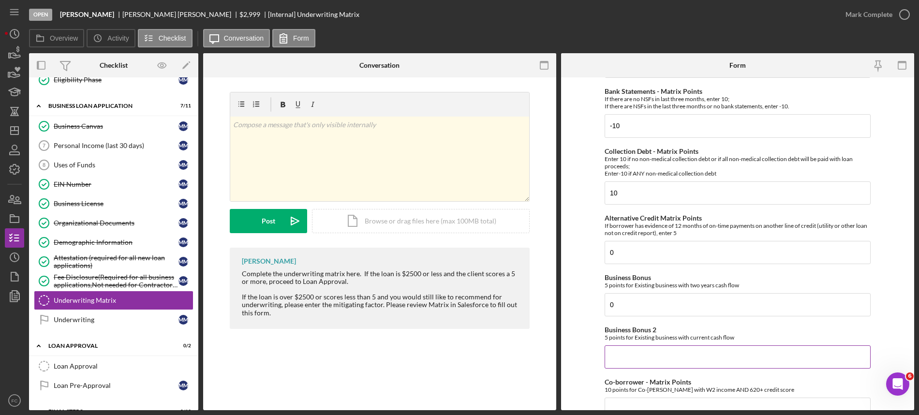
click at [611, 352] on input "Business Bonus 2" at bounding box center [738, 356] width 266 height 23
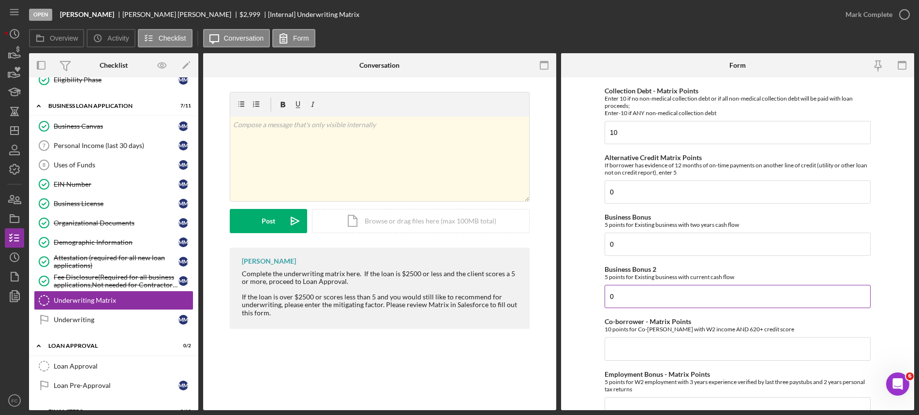
type input "0"
click at [615, 348] on input "Co-borrower - Matrix Points" at bounding box center [738, 348] width 266 height 23
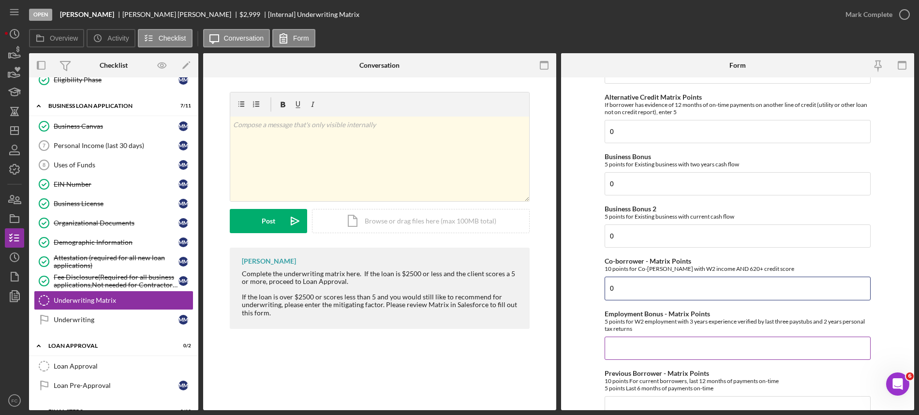
type input "0"
click at [618, 348] on input "Employment Bonus - Matrix Points" at bounding box center [738, 348] width 266 height 23
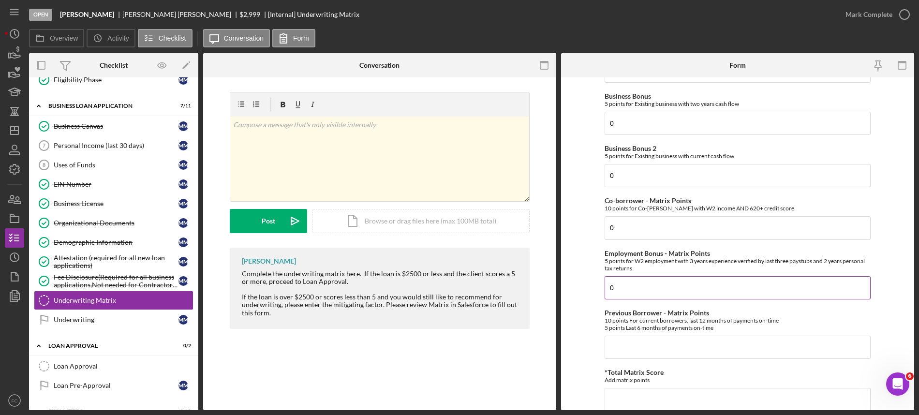
scroll to position [363, 0]
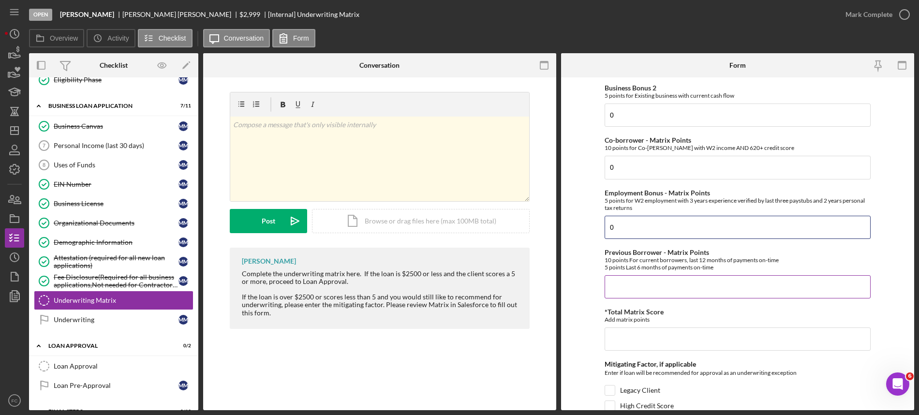
type input "0"
click at [611, 298] on input "Previous Borrower - Matrix Points" at bounding box center [738, 286] width 266 height 23
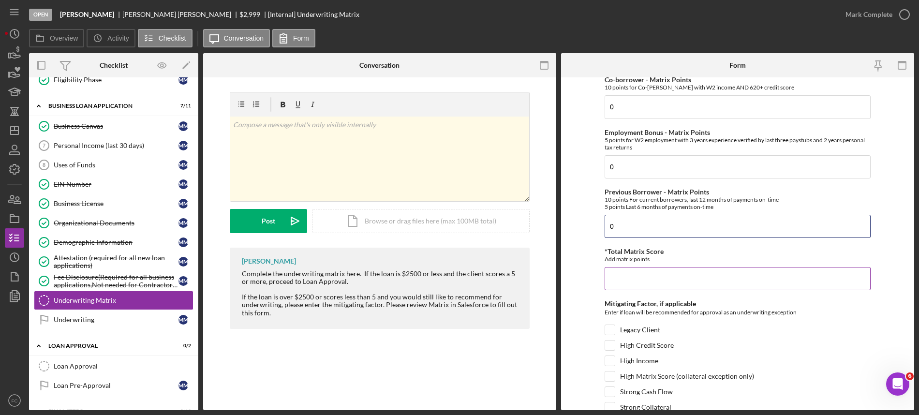
type input "0"
click at [617, 285] on input "*Total Matrix Score" at bounding box center [738, 278] width 266 height 23
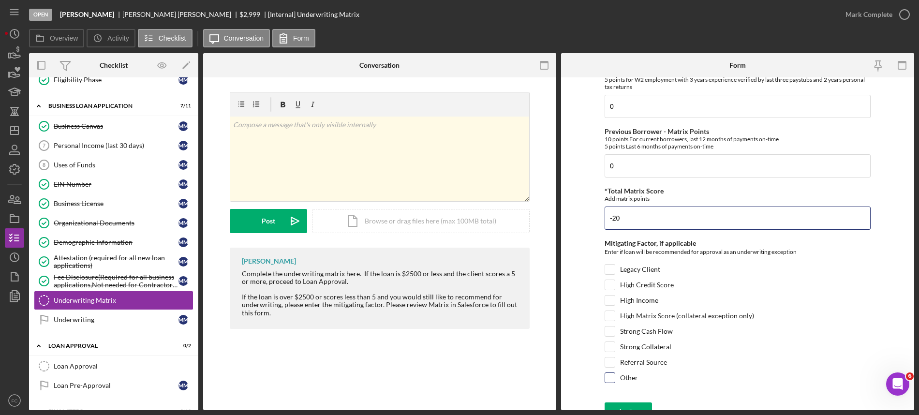
type input "-20"
click at [613, 382] on input "Other" at bounding box center [610, 378] width 10 height 10
checkbox input "true"
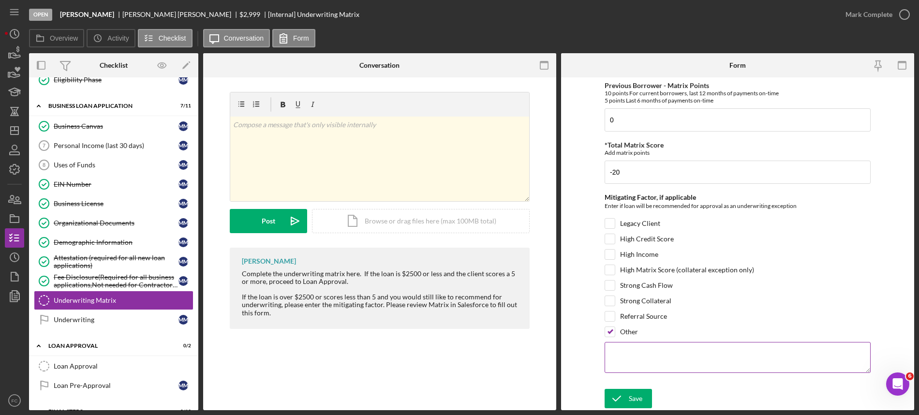
click at [626, 361] on textarea at bounding box center [738, 357] width 266 height 31
type textarea "CDBG loan"
click at [639, 402] on div "Save" at bounding box center [636, 398] width 14 height 19
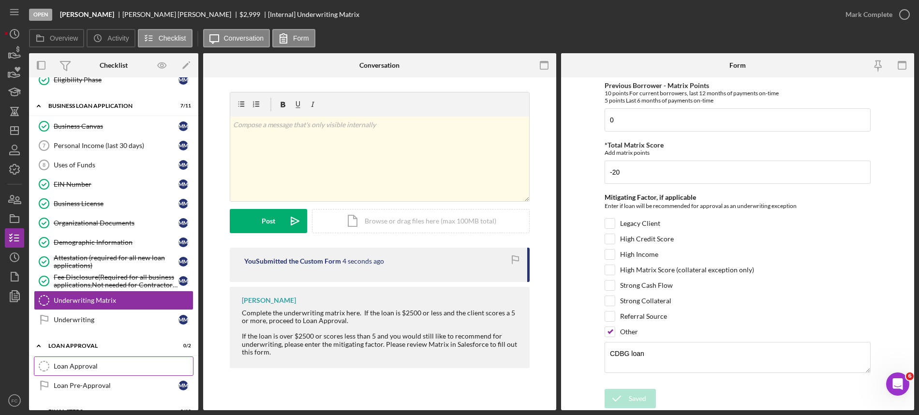
click at [95, 370] on div "Loan Approval" at bounding box center [123, 366] width 139 height 8
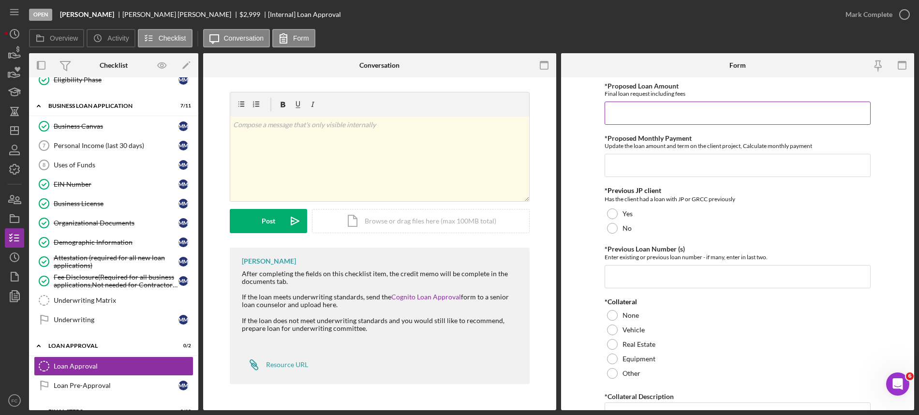
click at [633, 112] on input "*Proposed Loan Amount" at bounding box center [738, 113] width 266 height 23
type input "$3,000"
click at [621, 167] on input "*Proposed Monthly Payment" at bounding box center [738, 165] width 266 height 23
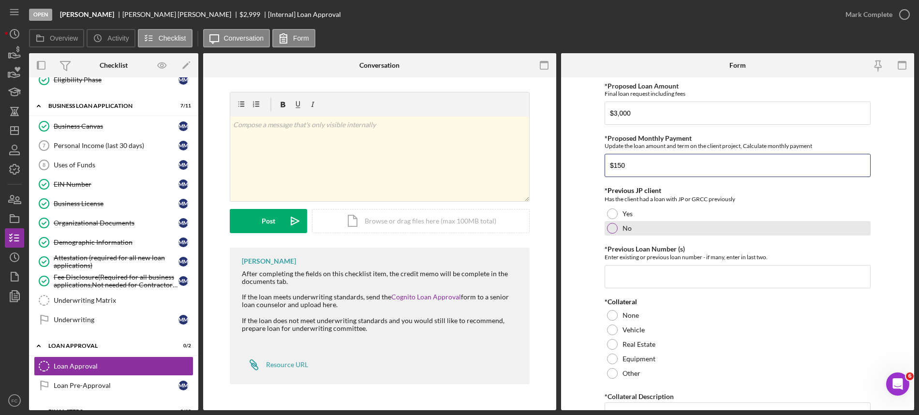
type input "$150"
click at [610, 227] on div at bounding box center [612, 228] width 11 height 11
click at [618, 278] on input "*Previous Loan Number (s)" at bounding box center [738, 276] width 266 height 23
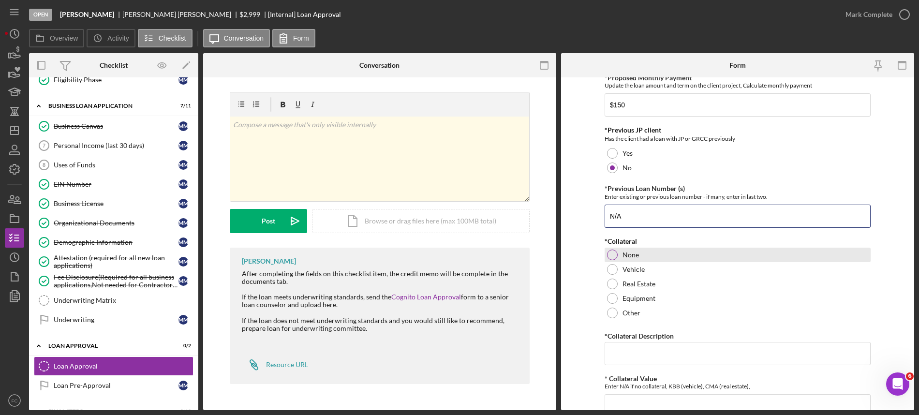
type input "N/A"
click at [608, 255] on div at bounding box center [612, 255] width 11 height 11
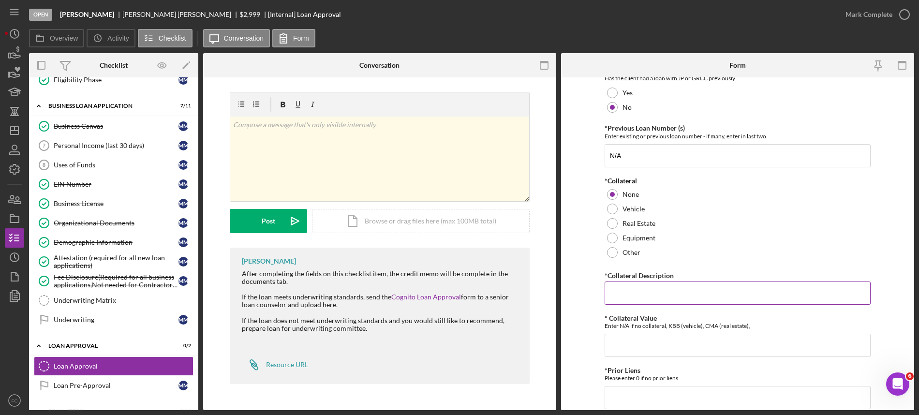
click at [617, 296] on input "*Collateral Description" at bounding box center [738, 293] width 266 height 23
type input "N/A"
click at [616, 346] on input "* Collateral Value" at bounding box center [738, 345] width 266 height 23
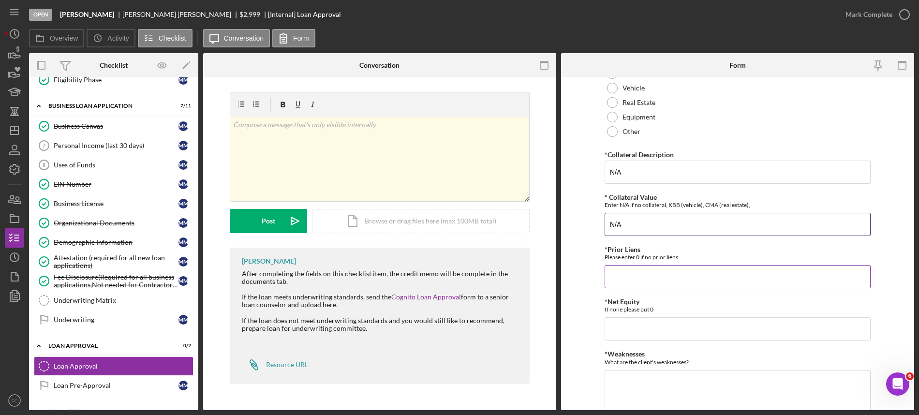
type input "N/A"
click at [616, 281] on input "*Prior Liens" at bounding box center [738, 276] width 266 height 23
type input "0"
click at [628, 328] on input "*Net Equity" at bounding box center [738, 328] width 266 height 23
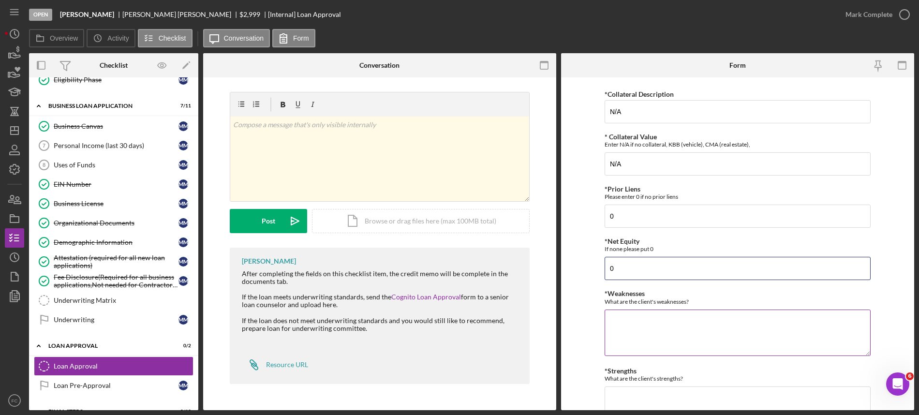
type input "0"
click at [628, 327] on textarea "*Weaknesses" at bounding box center [738, 333] width 266 height 46
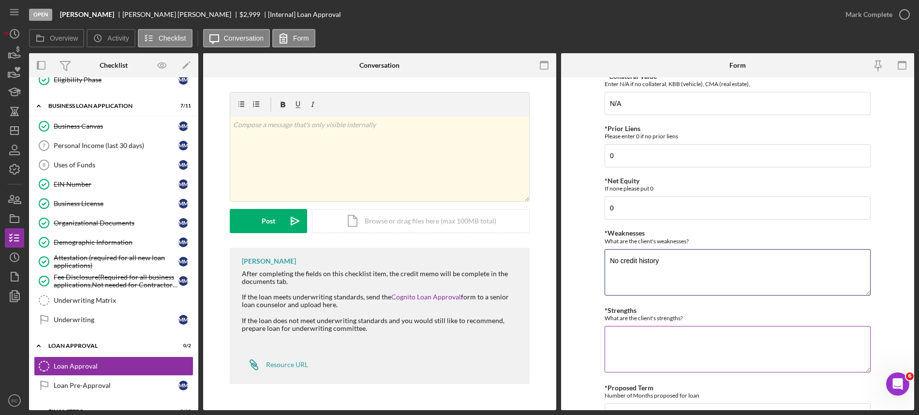
type textarea "No credit history"
click at [624, 352] on textarea "*Strengths" at bounding box center [738, 349] width 266 height 46
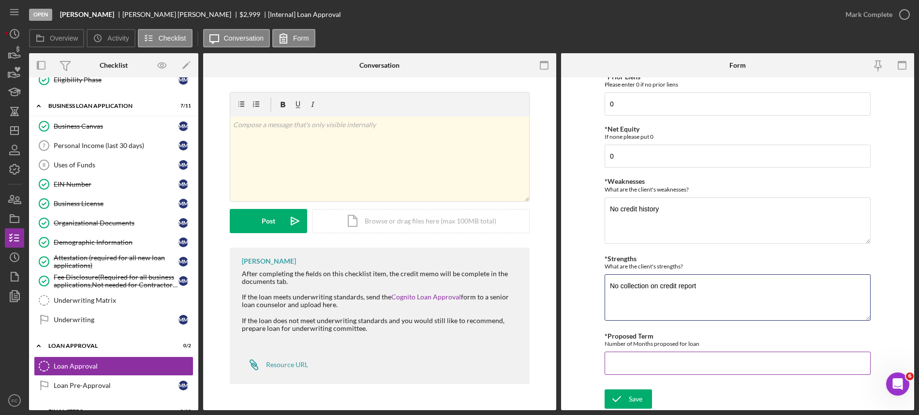
type textarea "No collection on credit report"
click at [624, 361] on input "*Proposed Term" at bounding box center [738, 363] width 266 height 23
type input "24"
click at [614, 394] on icon "submit" at bounding box center [617, 399] width 24 height 24
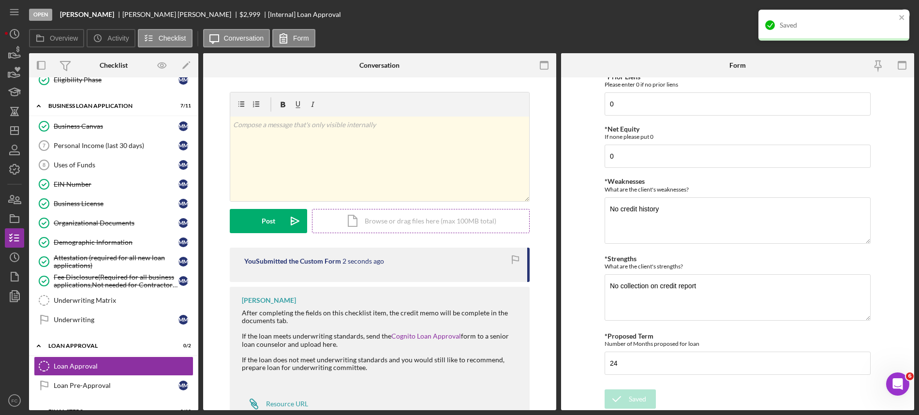
scroll to position [32, 0]
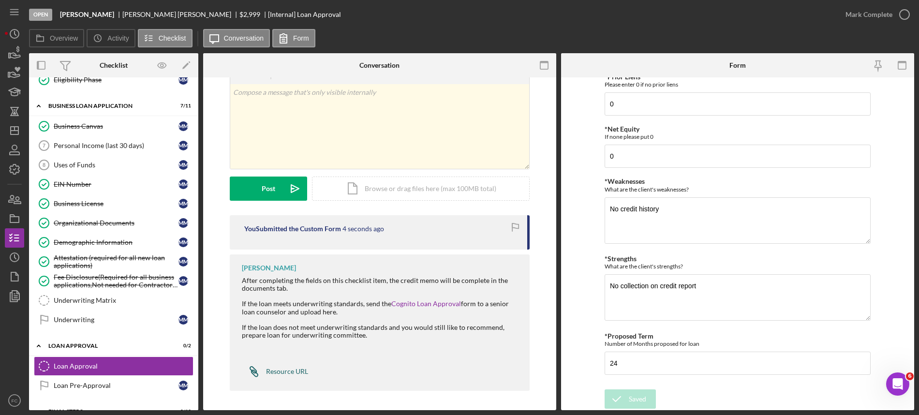
click at [286, 369] on div "Resource URL" at bounding box center [287, 372] width 42 height 8
drag, startPoint x: 114, startPoint y: 15, endPoint x: 151, endPoint y: 13, distance: 37.3
click at [151, 13] on div "[PERSON_NAME]" at bounding box center [180, 15] width 117 height 8
copy div "[PERSON_NAME]"
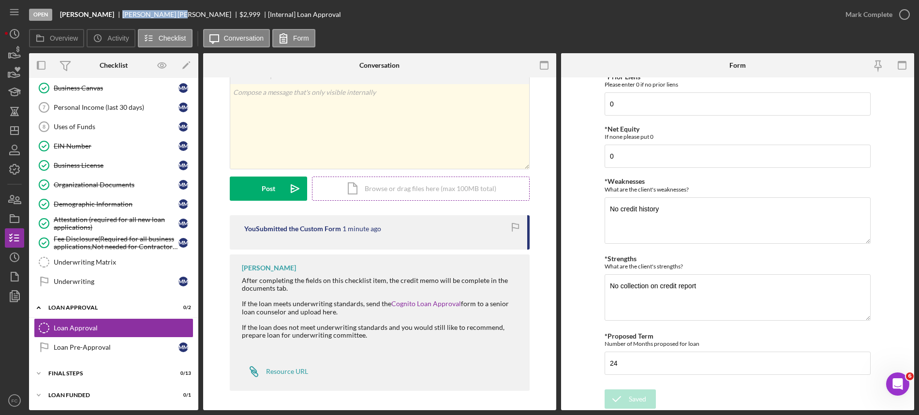
scroll to position [0, 0]
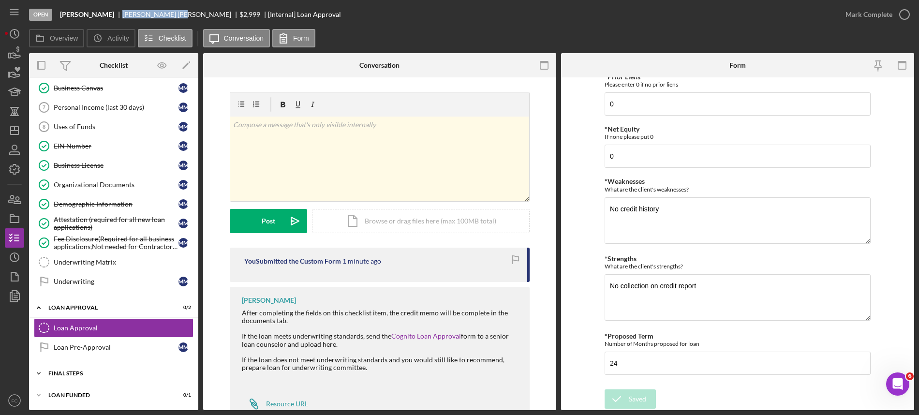
click at [84, 376] on div "Icon/Expander Final Steps 0 / 13" at bounding box center [113, 373] width 169 height 19
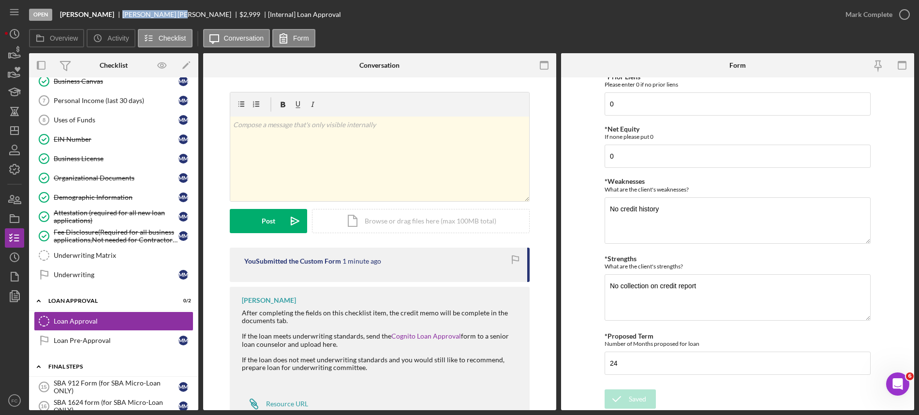
scroll to position [435, 0]
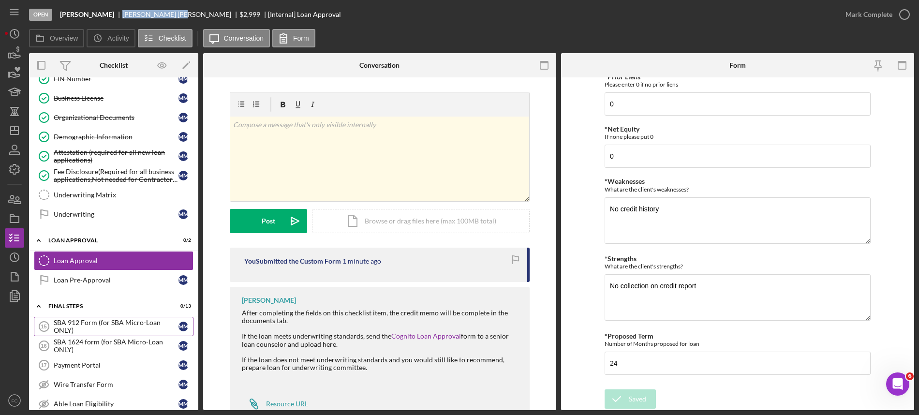
click at [80, 334] on div "SBA 912 Form (for SBA Micro-Loan ONLY)" at bounding box center [116, 326] width 125 height 15
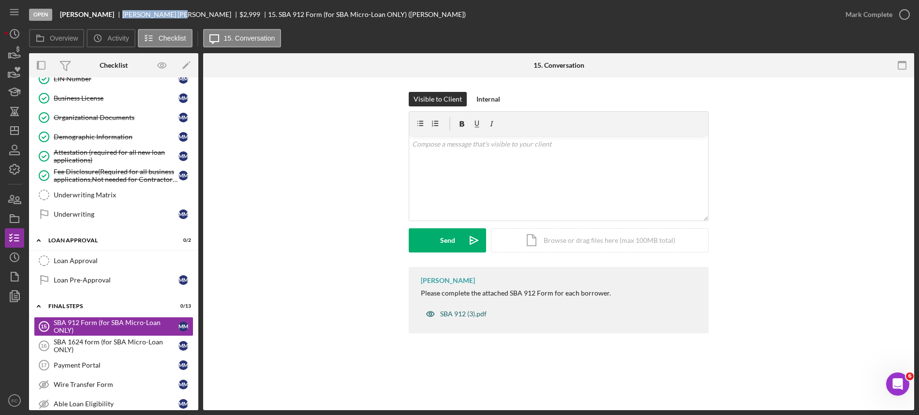
click at [450, 313] on div "SBA 912 (3).pdf" at bounding box center [463, 314] width 46 height 8
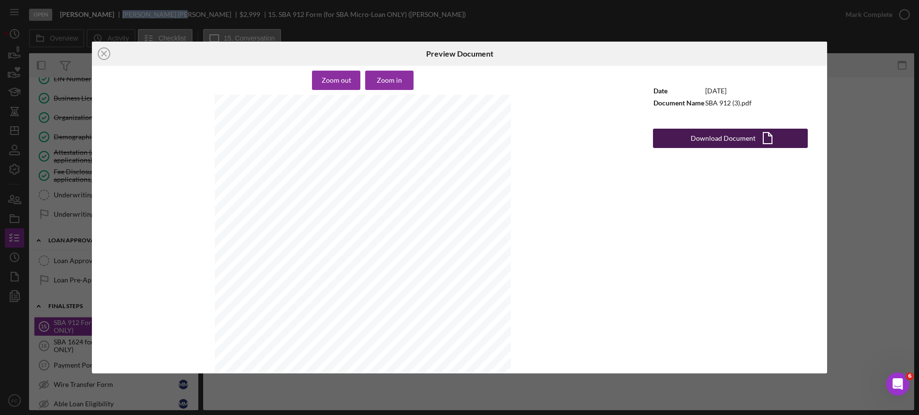
click at [686, 139] on button "Download Document Icon/Document" at bounding box center [730, 138] width 155 height 19
click at [860, 342] on div "Icon/Close Preview Document Zoom out Zoom in [GEOGRAPHIC_DATA] SMALL BUSINESS A…" at bounding box center [459, 207] width 919 height 415
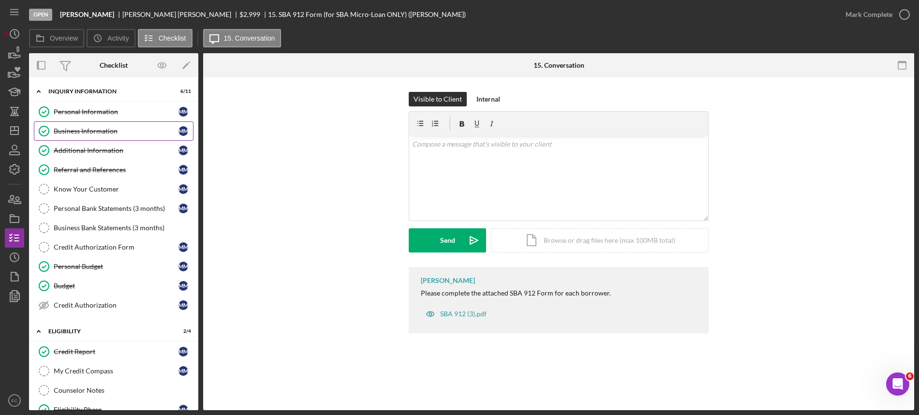
click at [83, 131] on div "Business Information" at bounding box center [116, 131] width 125 height 8
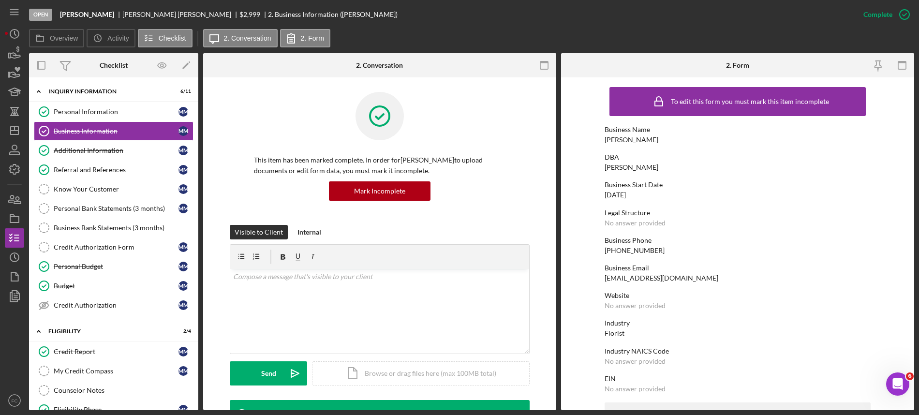
scroll to position [181, 0]
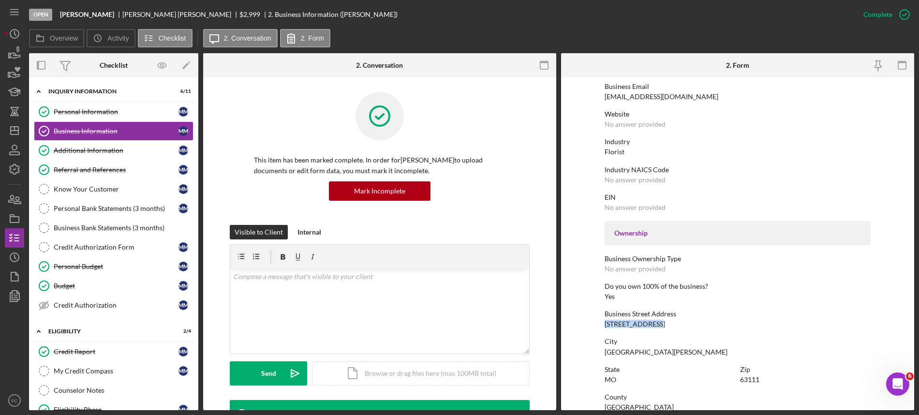
drag, startPoint x: 602, startPoint y: 322, endPoint x: 657, endPoint y: 325, distance: 54.7
click at [657, 325] on form "To edit this form you must mark this item incomplete Business Name [PERSON_NAME…" at bounding box center [737, 243] width 353 height 333
copy div "[STREET_ADDRESS]"
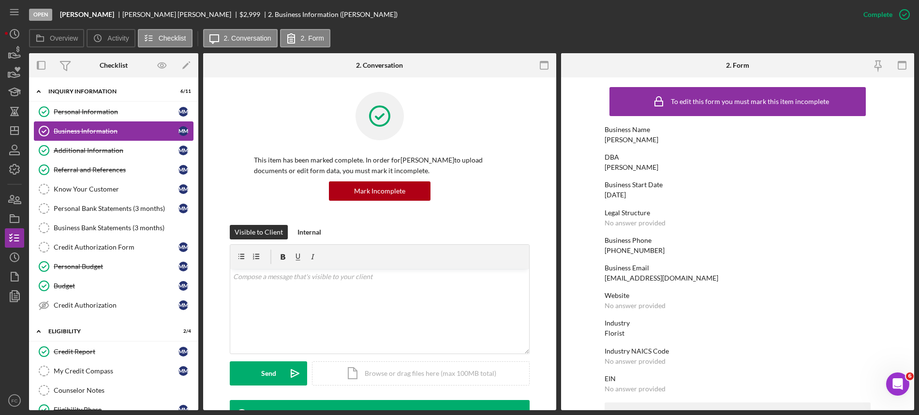
drag, startPoint x: 56, startPoint y: 109, endPoint x: 161, endPoint y: 123, distance: 105.5
click at [57, 109] on div "Personal Information" at bounding box center [116, 112] width 125 height 8
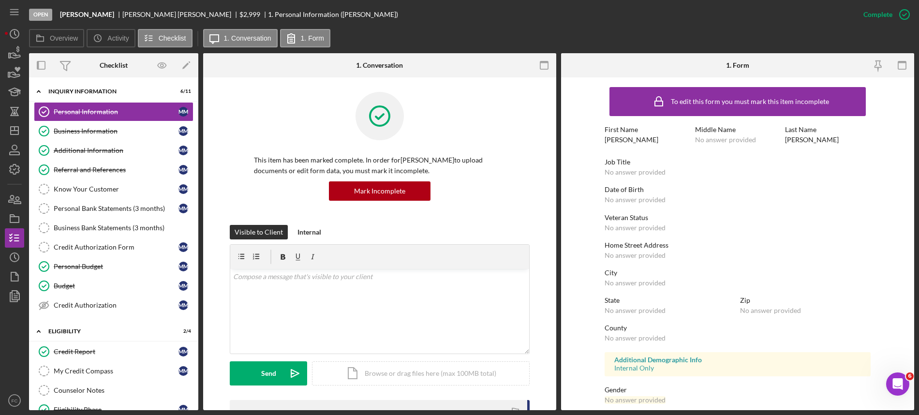
scroll to position [60, 0]
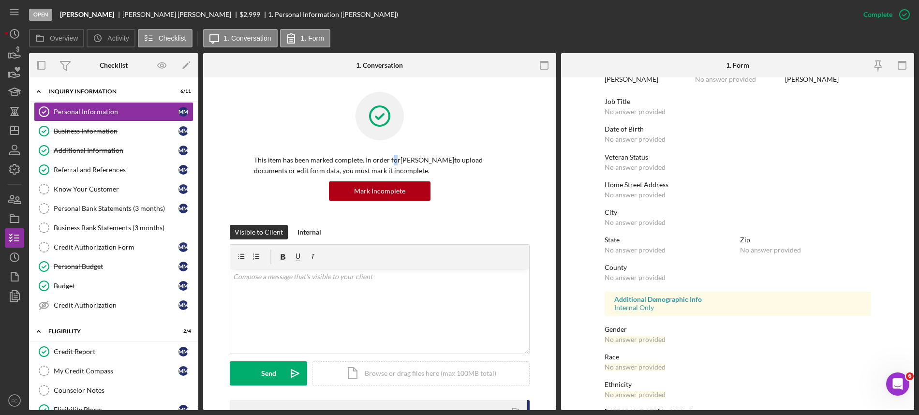
click at [392, 157] on p "This item has been marked complete. In order for [PERSON_NAME] to upload docume…" at bounding box center [380, 166] width 252 height 22
click at [374, 194] on div "Mark Incomplete" at bounding box center [379, 190] width 51 height 19
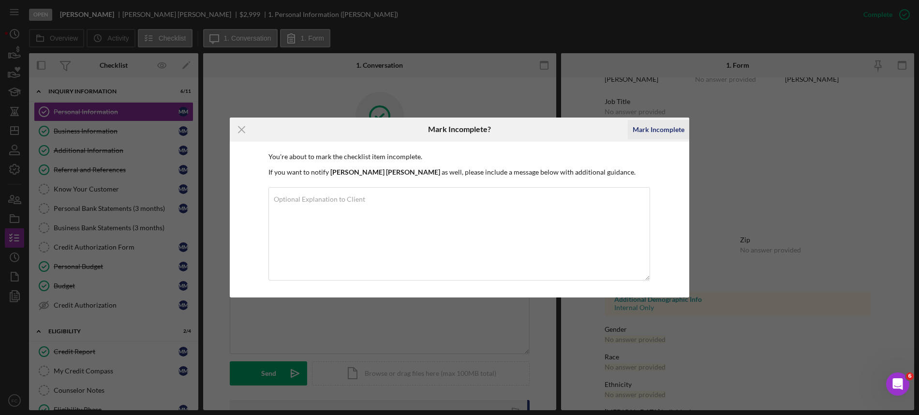
click at [638, 124] on div "Mark Incomplete" at bounding box center [659, 129] width 52 height 19
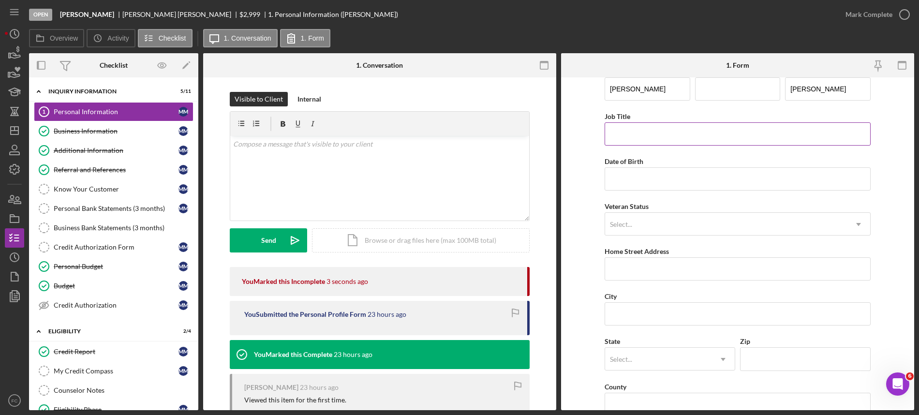
scroll to position [0, 0]
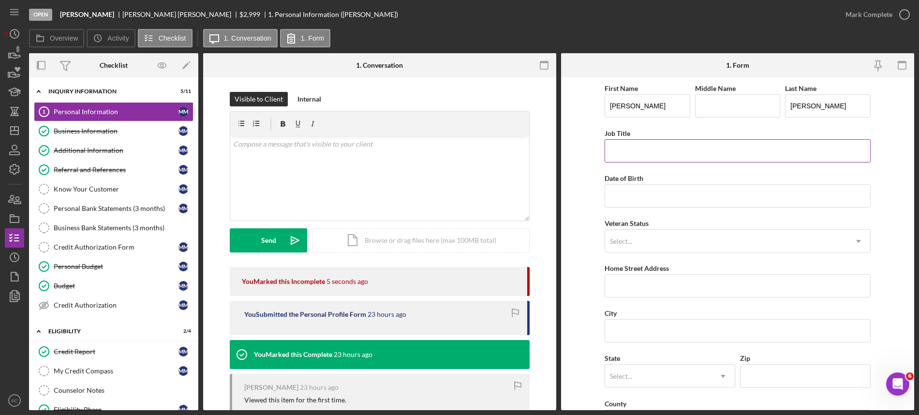
click at [627, 152] on input "Job Title" at bounding box center [738, 150] width 266 height 23
type input "Owner"
click at [648, 201] on input "Date of Birth" at bounding box center [738, 195] width 266 height 23
type input "[DATE]"
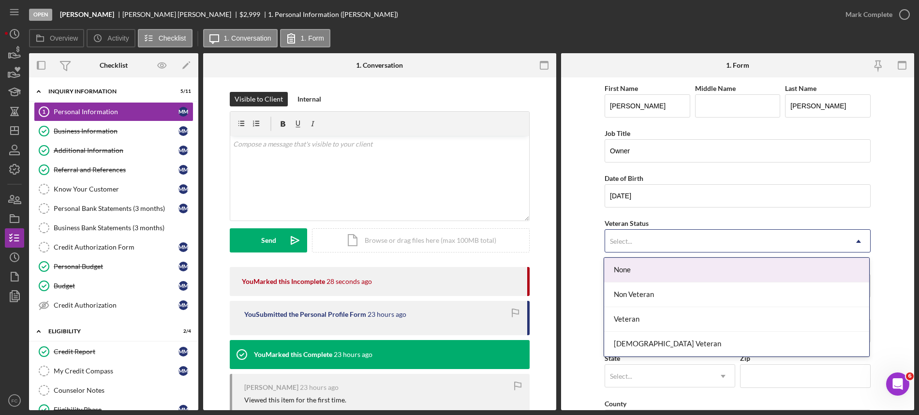
click at [634, 238] on div "Select..." at bounding box center [726, 241] width 242 height 22
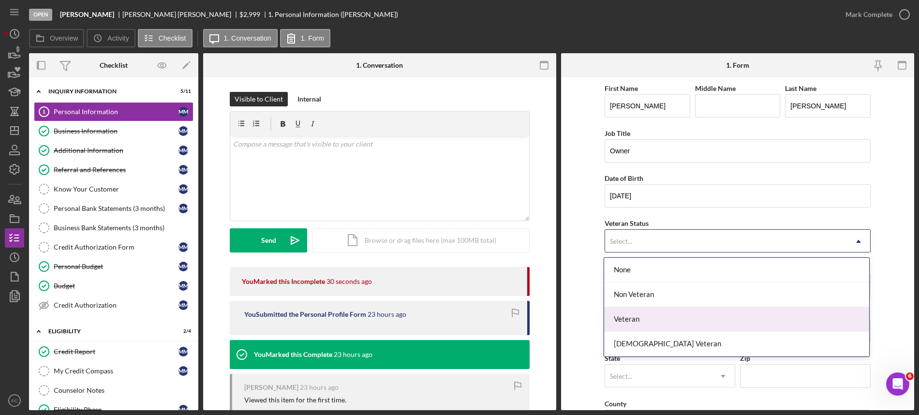
click at [614, 315] on div "Veteran" at bounding box center [736, 319] width 265 height 25
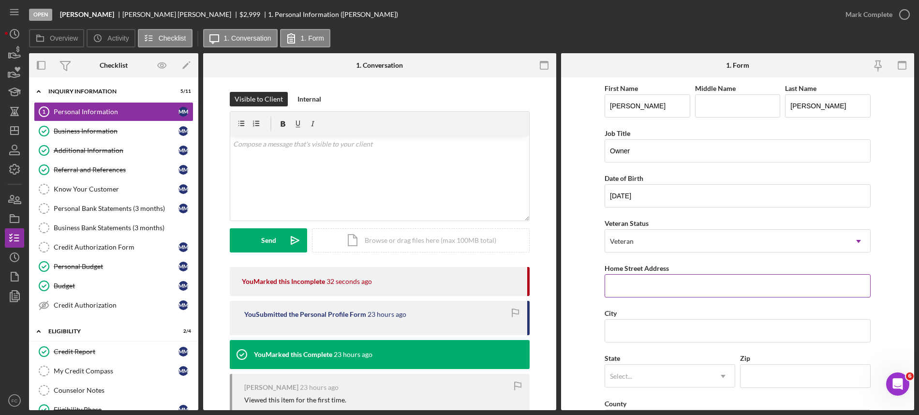
click at [629, 293] on input "Home Street Address" at bounding box center [738, 285] width 266 height 23
paste input "[STREET_ADDRESS]"
drag, startPoint x: 666, startPoint y: 285, endPoint x: 692, endPoint y: 285, distance: 25.7
click at [692, 285] on input "[STREET_ADDRESS]" at bounding box center [738, 285] width 266 height 23
type input "[STREET_ADDRESS]"
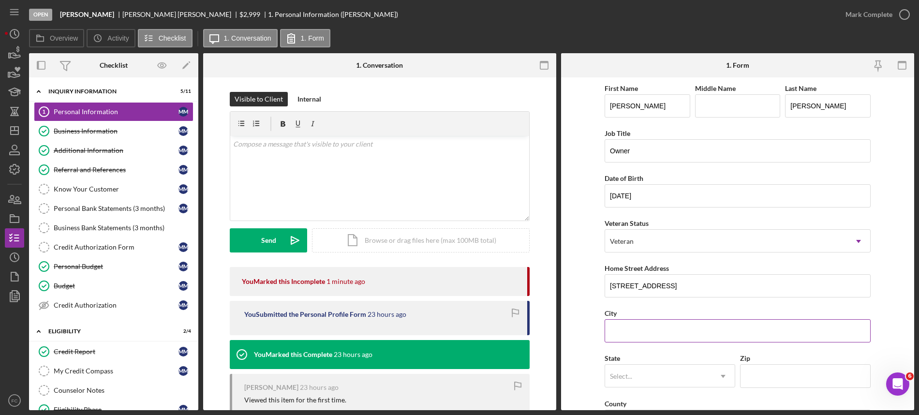
click at [640, 332] on input "City" at bounding box center [738, 330] width 266 height 23
paste input "[GEOGRAPHIC_DATA],"
type input "[GEOGRAPHIC_DATA],"
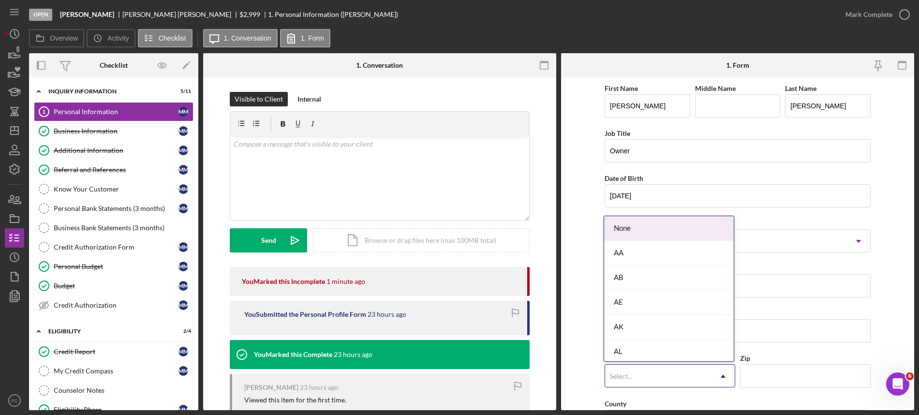
click at [629, 379] on div "Select..." at bounding box center [621, 377] width 22 height 8
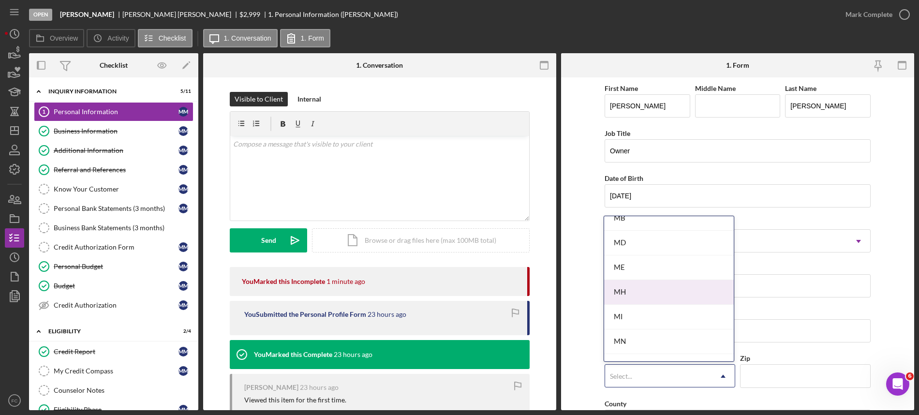
scroll to position [786, 0]
click at [652, 308] on div "MO" at bounding box center [669, 306] width 130 height 25
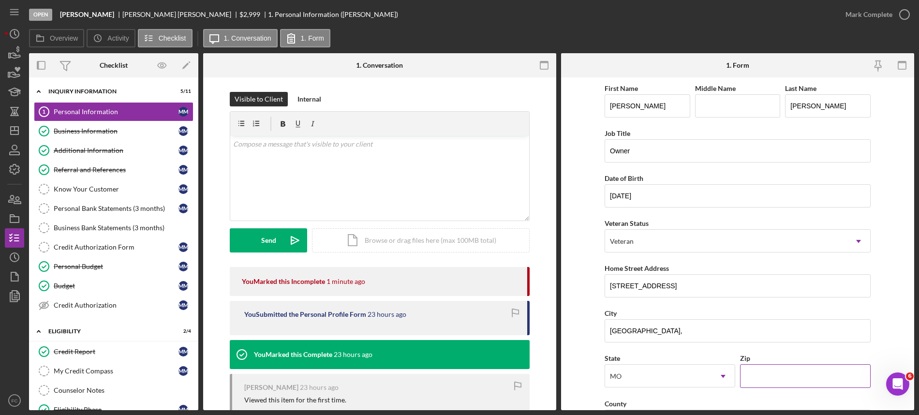
click at [756, 380] on input "Zip" at bounding box center [805, 375] width 131 height 23
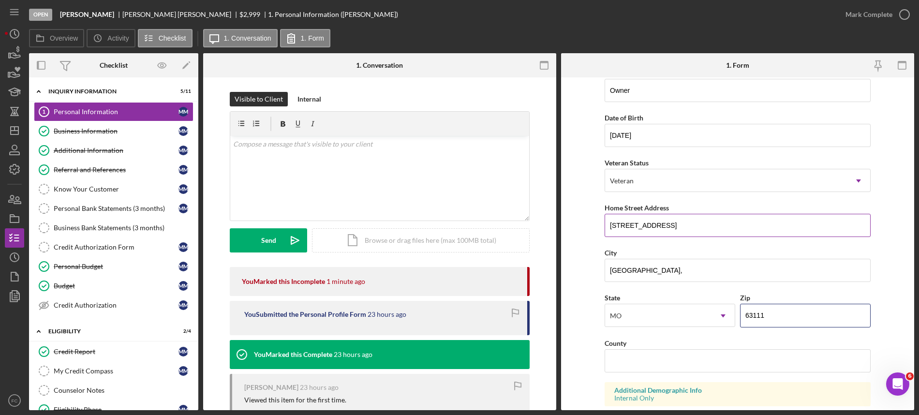
type input "63111"
drag, startPoint x: 664, startPoint y: 226, endPoint x: 698, endPoint y: 228, distance: 33.9
click at [698, 228] on input "[STREET_ADDRESS]" at bounding box center [738, 225] width 266 height 23
type input "[STREET_ADDRESS]"
click at [651, 360] on input "County" at bounding box center [738, 360] width 266 height 23
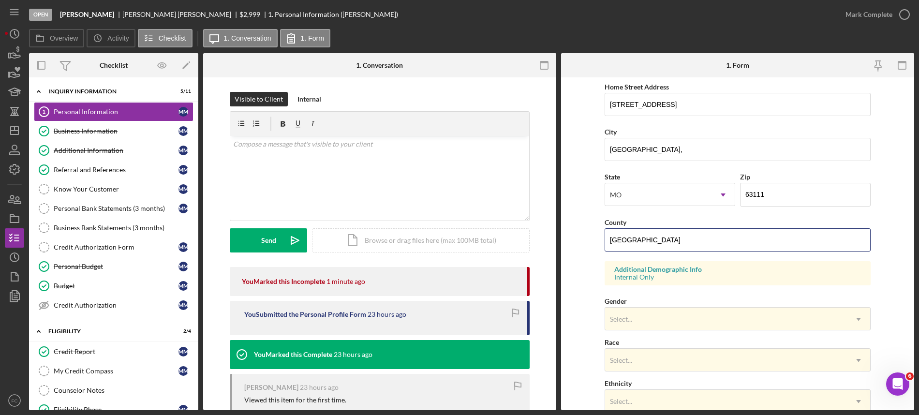
scroll to position [315, 0]
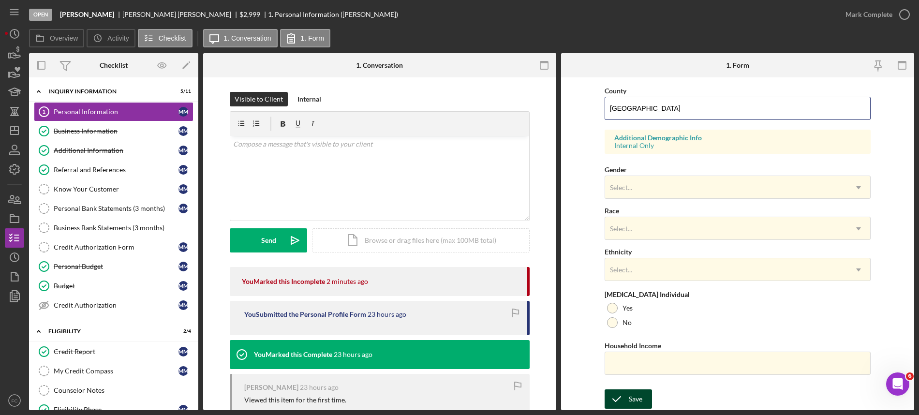
type input "[GEOGRAPHIC_DATA]"
click at [632, 397] on div "Save" at bounding box center [636, 399] width 14 height 19
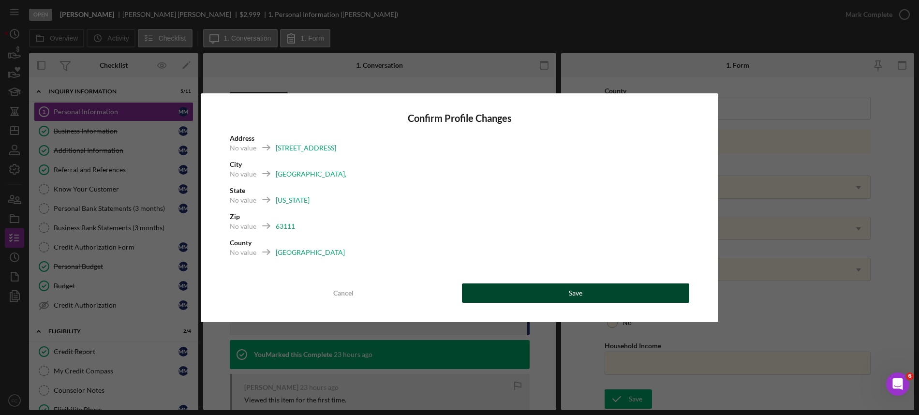
click at [576, 296] on div "Save" at bounding box center [576, 293] width 14 height 19
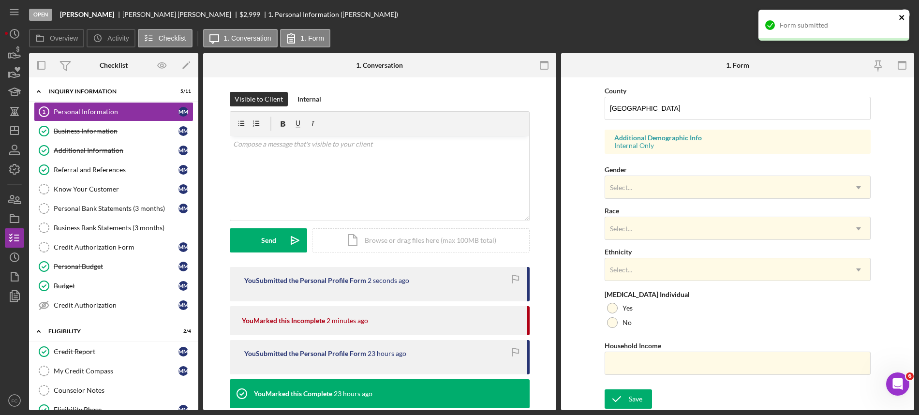
click at [901, 17] on icon "close" at bounding box center [901, 17] width 5 height 5
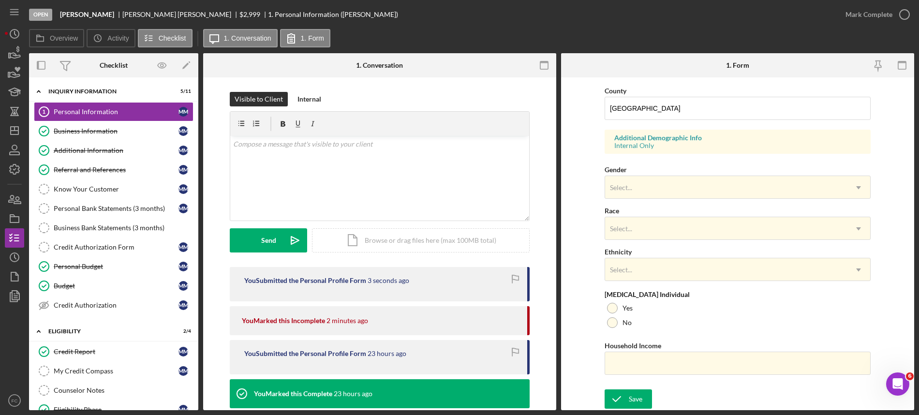
click at [903, 15] on div "Open [PERSON_NAME] [PERSON_NAME] $2,999 $2,999 1. Personal Information ([PERSON…" at bounding box center [459, 207] width 919 height 415
click at [902, 10] on icon "button" at bounding box center [905, 14] width 24 height 24
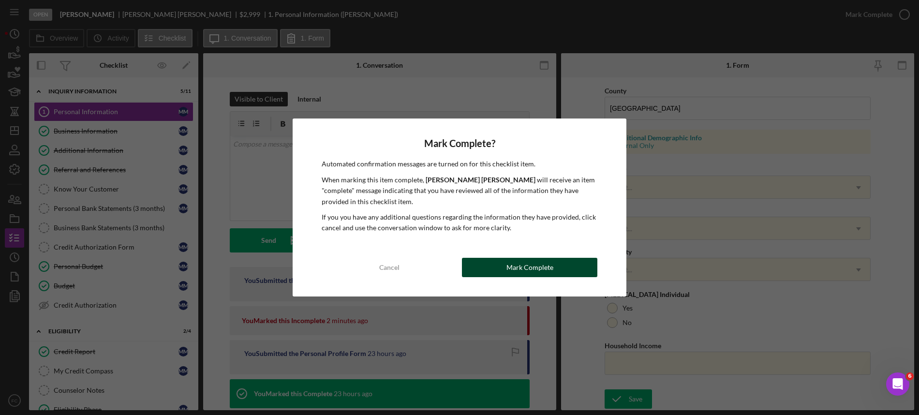
click at [493, 264] on button "Mark Complete" at bounding box center [529, 267] width 135 height 19
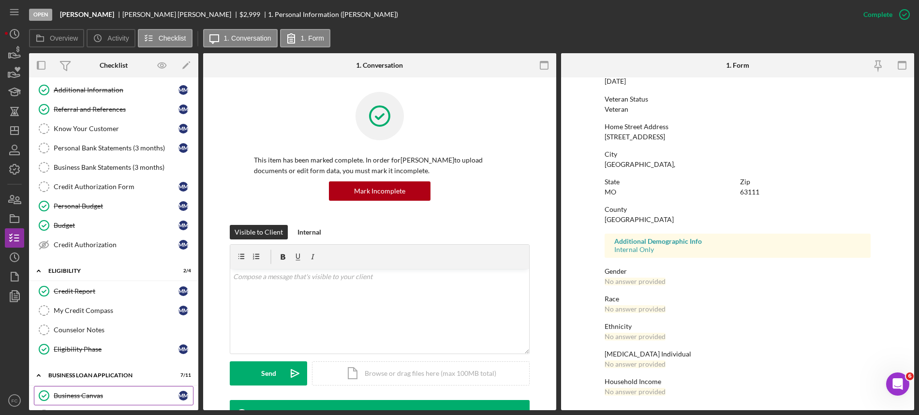
scroll to position [121, 0]
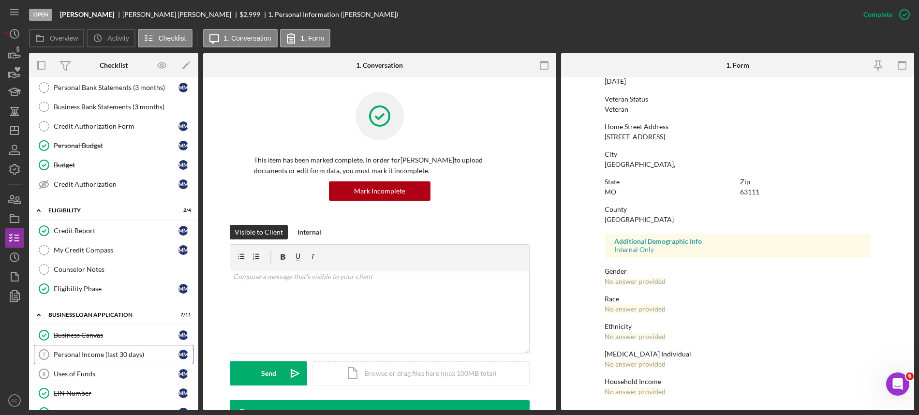
click at [109, 356] on div "Personal Income (last 30 days)" at bounding box center [116, 355] width 125 height 8
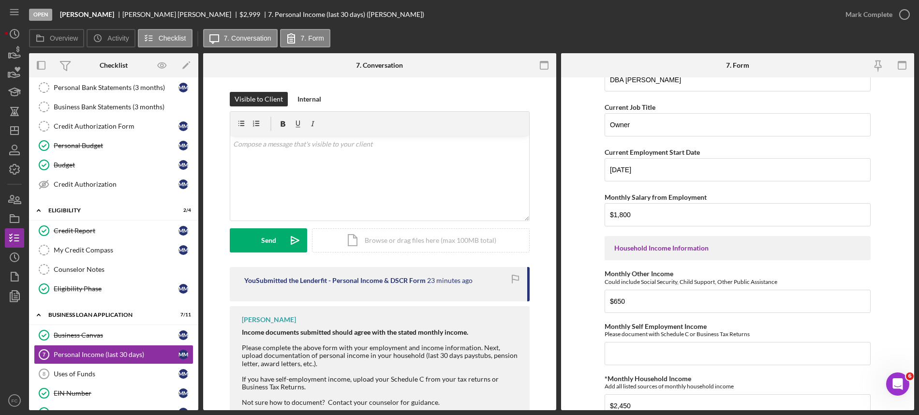
scroll to position [28, 0]
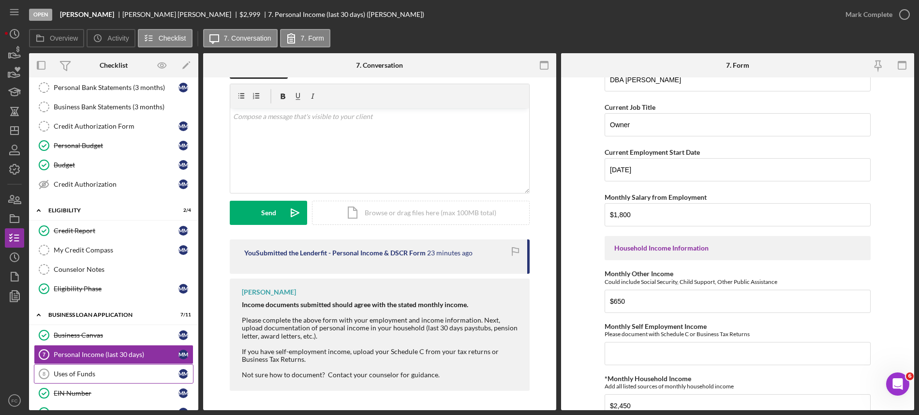
click at [114, 374] on link "Uses of Funds 8 Uses of Funds M M" at bounding box center [114, 373] width 160 height 19
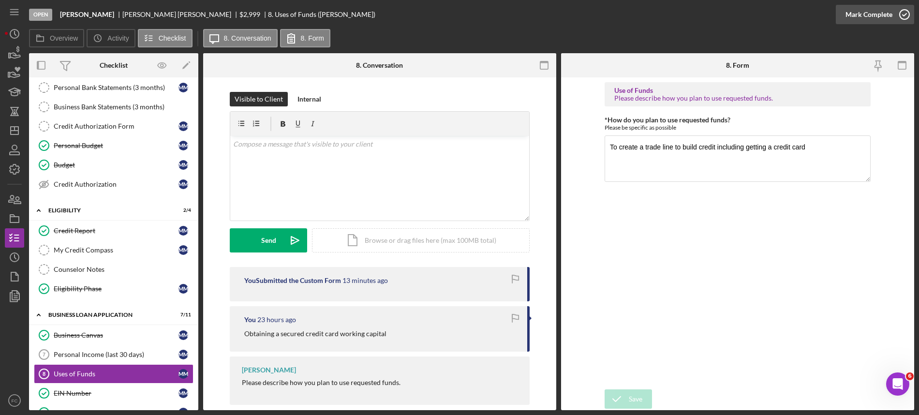
click at [902, 13] on icon "button" at bounding box center [905, 14] width 24 height 24
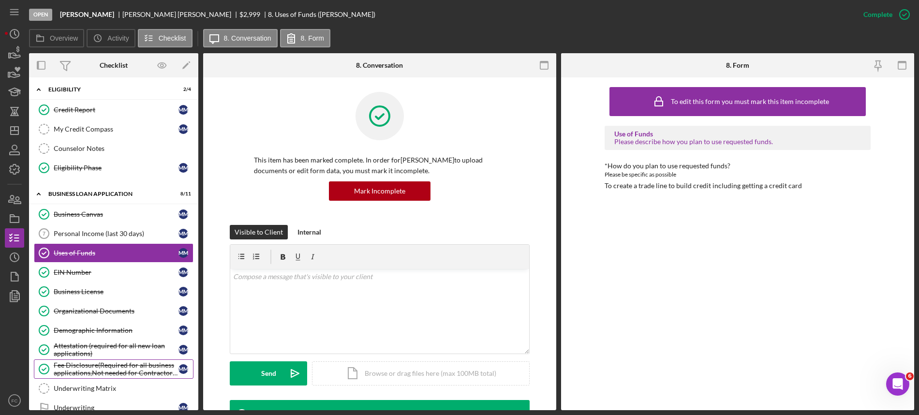
scroll to position [363, 0]
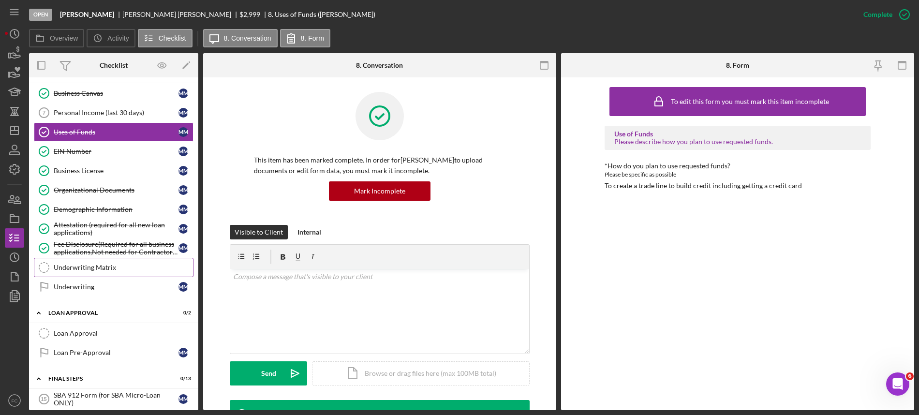
click at [112, 271] on div "Underwriting Matrix" at bounding box center [123, 268] width 139 height 8
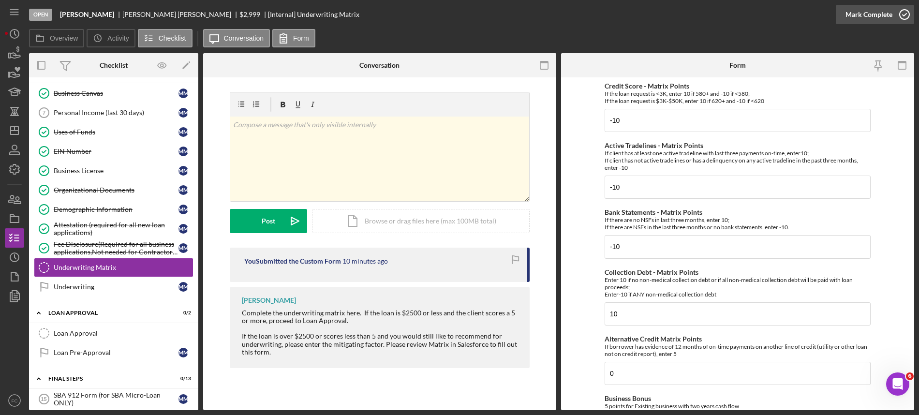
click at [901, 12] on icon "button" at bounding box center [905, 14] width 24 height 24
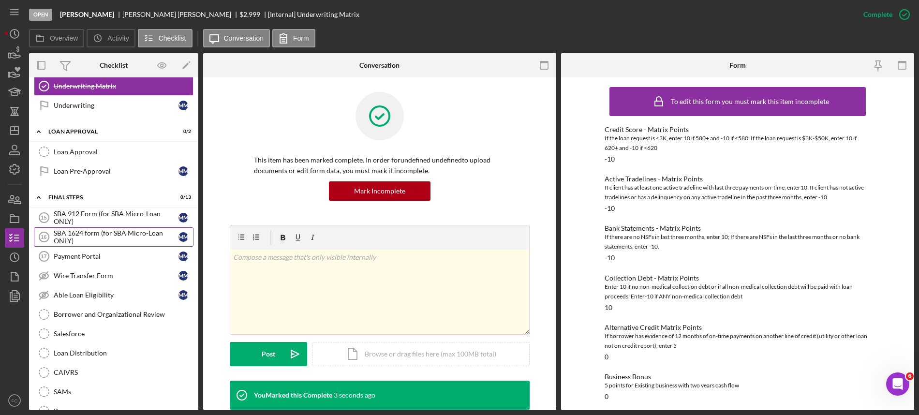
scroll to position [605, 0]
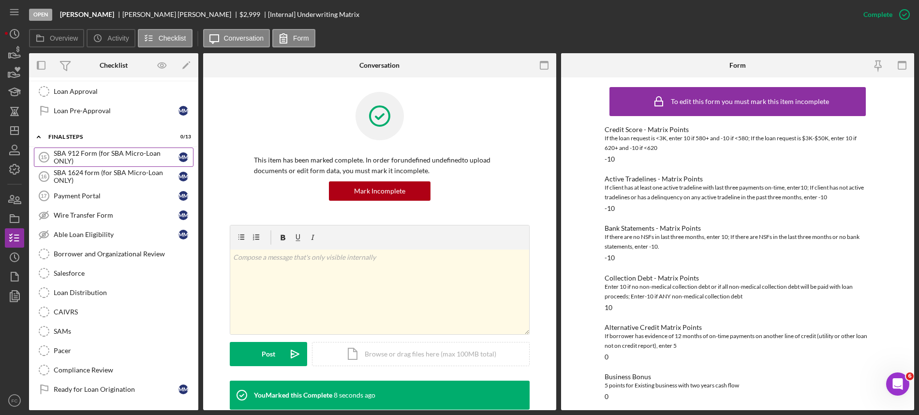
click at [118, 165] on div "SBA 912 Form (for SBA Micro-Loan ONLY)" at bounding box center [116, 157] width 125 height 15
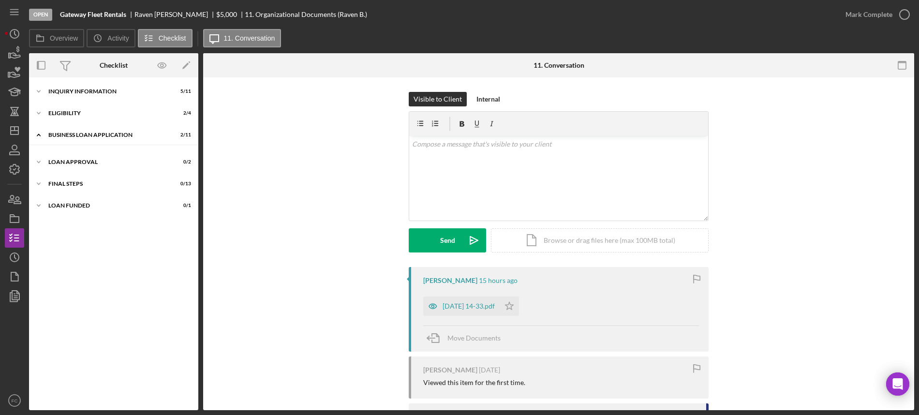
scroll to position [10, 0]
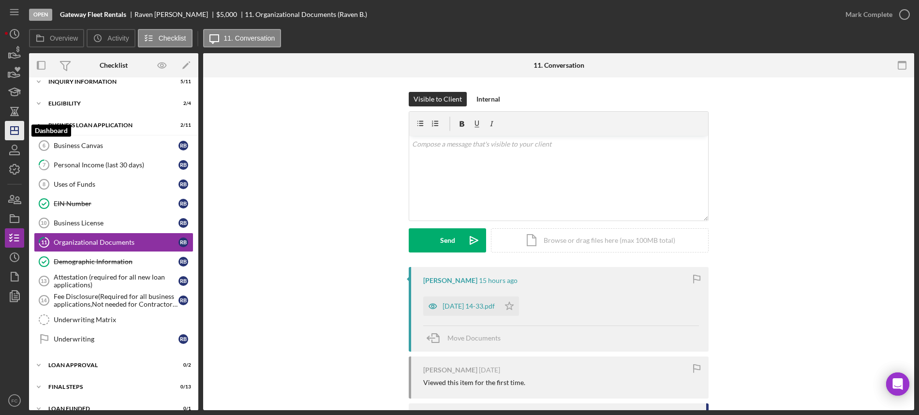
click at [15, 127] on line "button" at bounding box center [15, 129] width 0 height 4
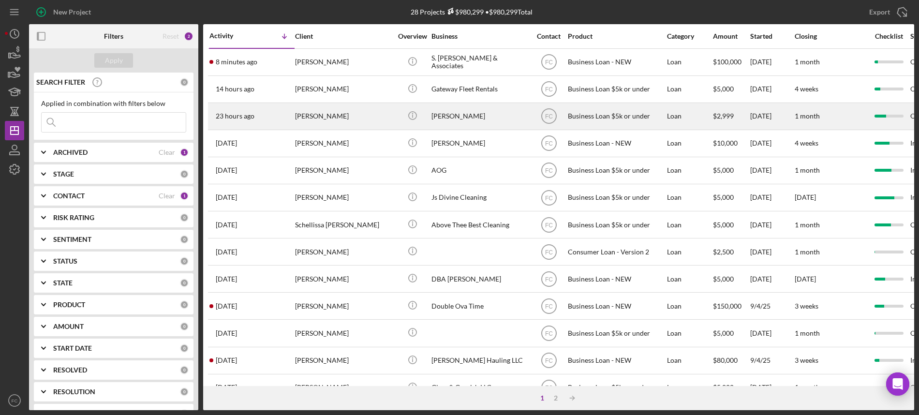
click at [267, 109] on div "23 hours ago Marshall Moss" at bounding box center [252, 117] width 85 height 26
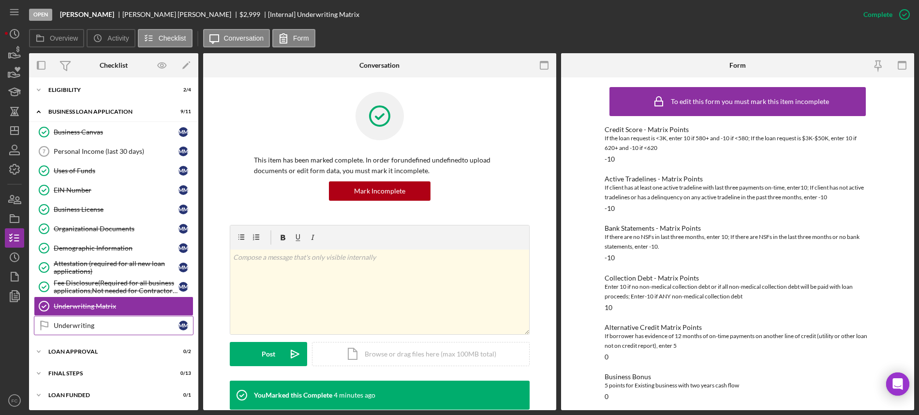
scroll to position [25, 0]
click at [92, 374] on div "Final Steps" at bounding box center [117, 374] width 138 height 6
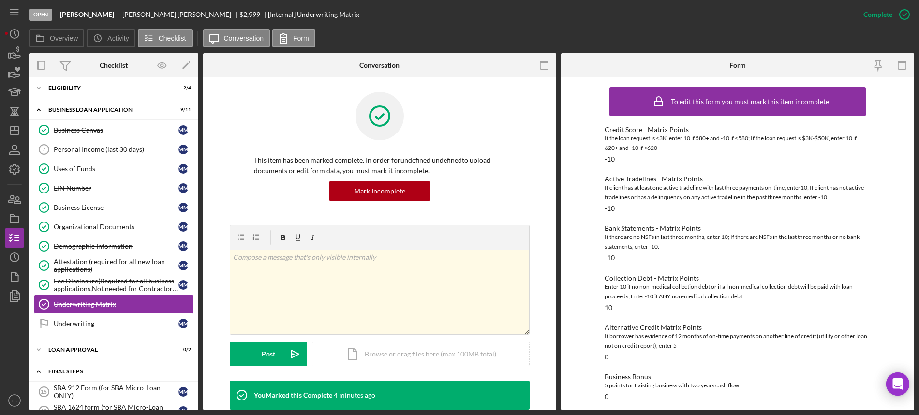
scroll to position [146, 0]
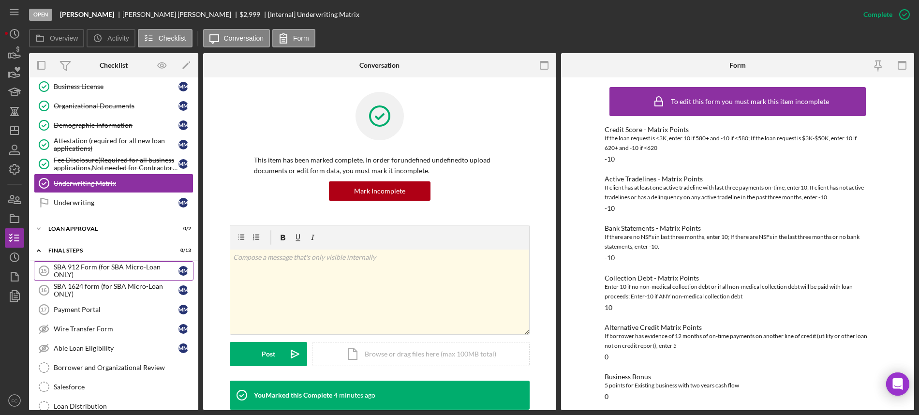
click at [88, 272] on div "SBA 912 Form (for SBA Micro-Loan ONLY)" at bounding box center [116, 270] width 125 height 15
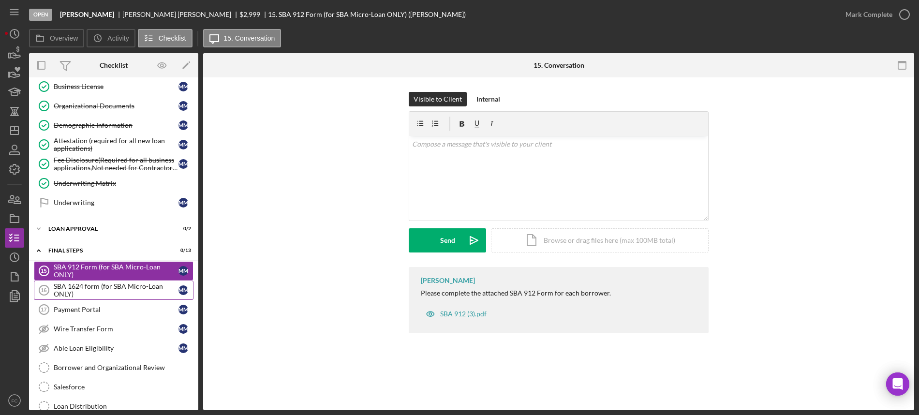
click at [93, 295] on div "SBA 1624 form (for SBA Micro-Loan ONLY)" at bounding box center [116, 290] width 125 height 15
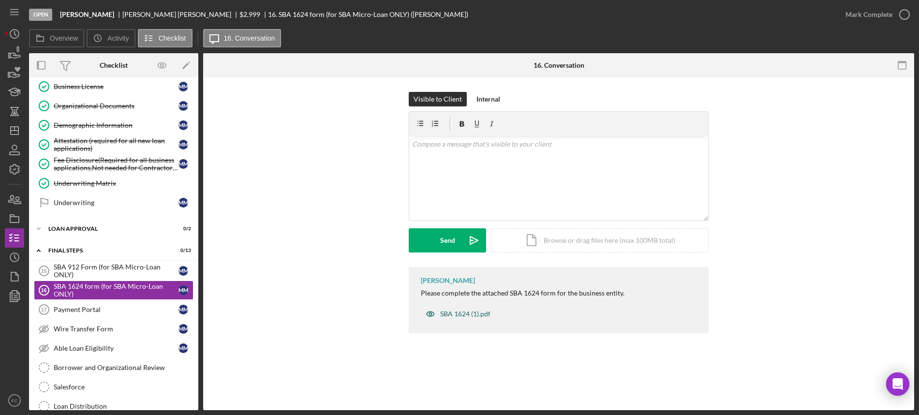
click at [456, 313] on div "SBA 1624 (1).pdf" at bounding box center [465, 314] width 50 height 8
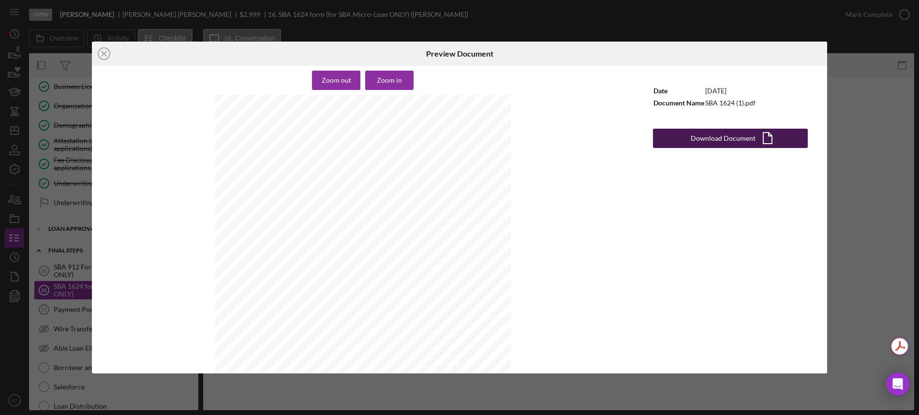
click at [683, 139] on button "Download Document Icon/Document" at bounding box center [730, 138] width 155 height 19
click at [105, 54] on line at bounding box center [104, 53] width 5 height 5
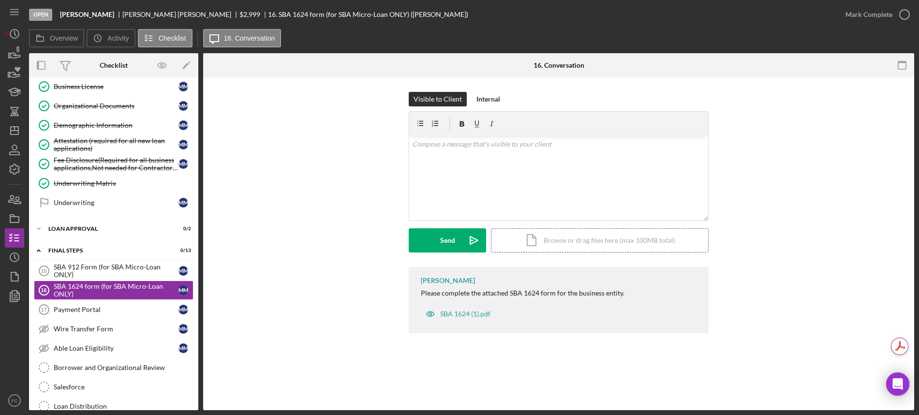
click at [547, 242] on div "Icon/Document Browse or drag files here (max 100MB total) Tap to choose files o…" at bounding box center [600, 240] width 218 height 24
click at [435, 244] on button "Upload Icon/Upload" at bounding box center [447, 240] width 77 height 24
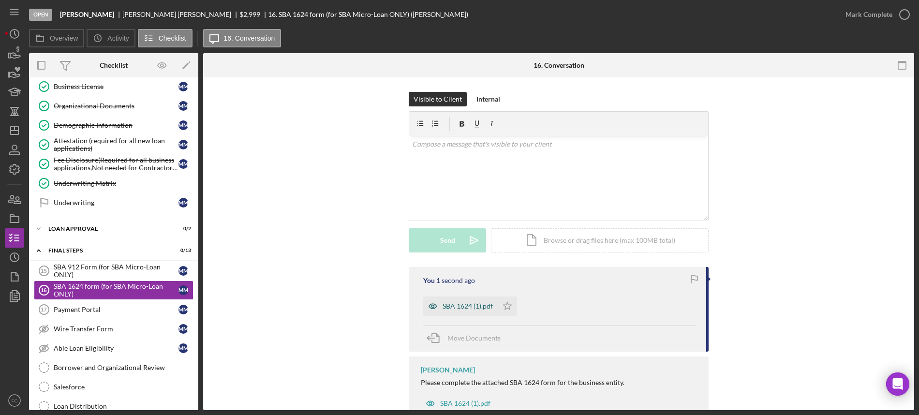
click at [461, 309] on div "SBA 1624 (1).pdf" at bounding box center [468, 306] width 50 height 8
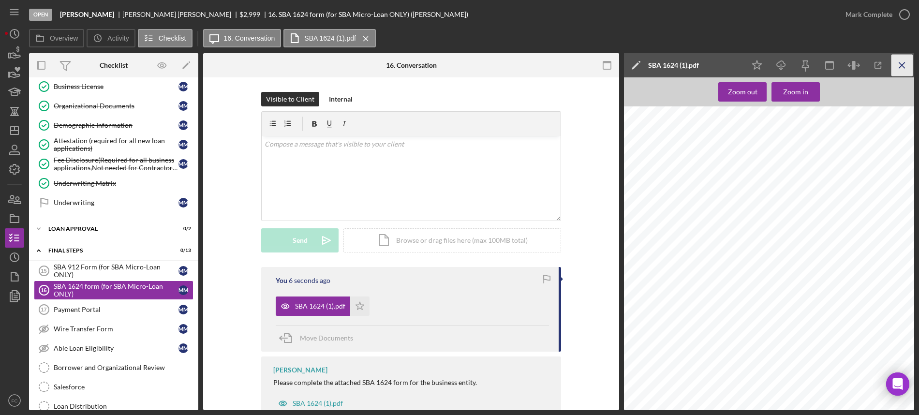
click at [898, 62] on icon "Icon/Menu Close" at bounding box center [903, 66] width 22 height 22
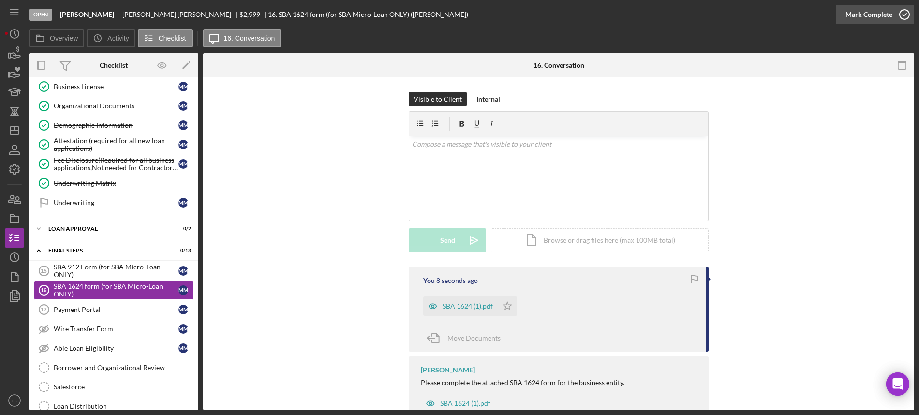
click at [903, 12] on icon "button" at bounding box center [905, 14] width 24 height 24
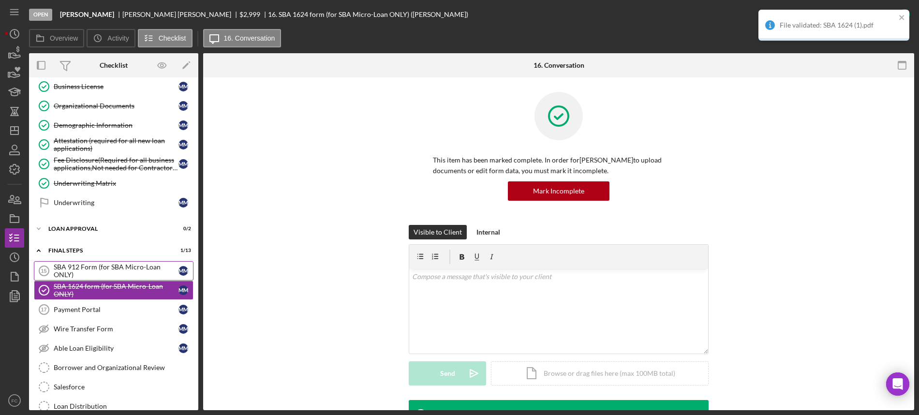
click at [99, 271] on div "SBA 912 Form (for SBA Micro-Loan ONLY)" at bounding box center [116, 270] width 125 height 15
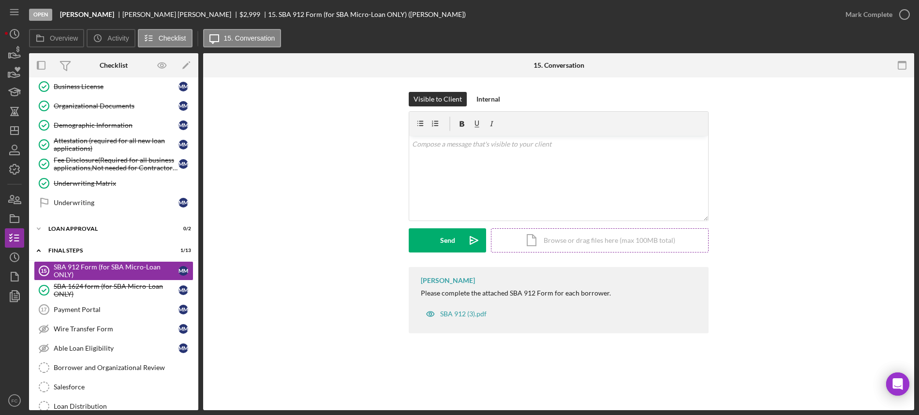
click at [530, 243] on div "Icon/Document Browse or drag files here (max 100MB total) Tap to choose files o…" at bounding box center [600, 240] width 218 height 24
click at [449, 243] on div "Upload" at bounding box center [448, 240] width 22 height 24
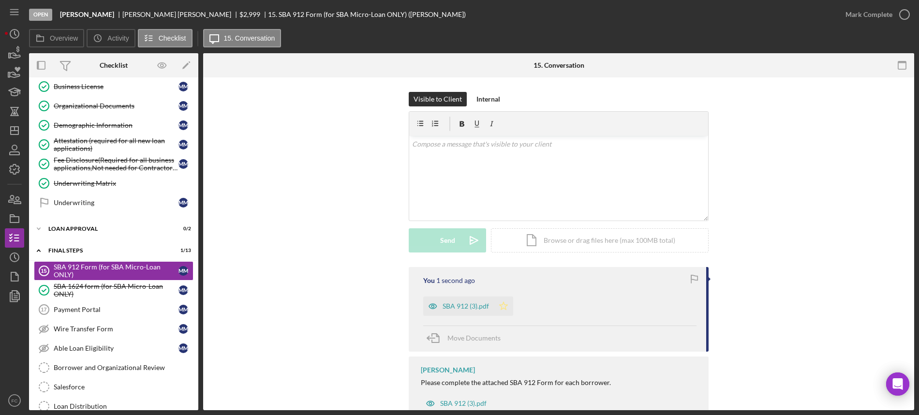
click at [501, 300] on icon "Icon/Star" at bounding box center [503, 306] width 19 height 19
drag, startPoint x: 900, startPoint y: 11, endPoint x: 899, endPoint y: 15, distance: 5.2
click at [900, 15] on icon "button" at bounding box center [905, 14] width 24 height 24
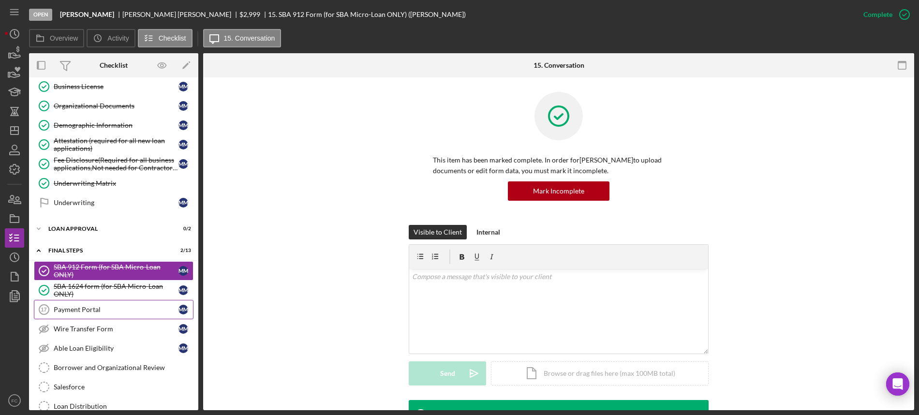
click at [102, 312] on div "Payment Portal" at bounding box center [116, 310] width 125 height 8
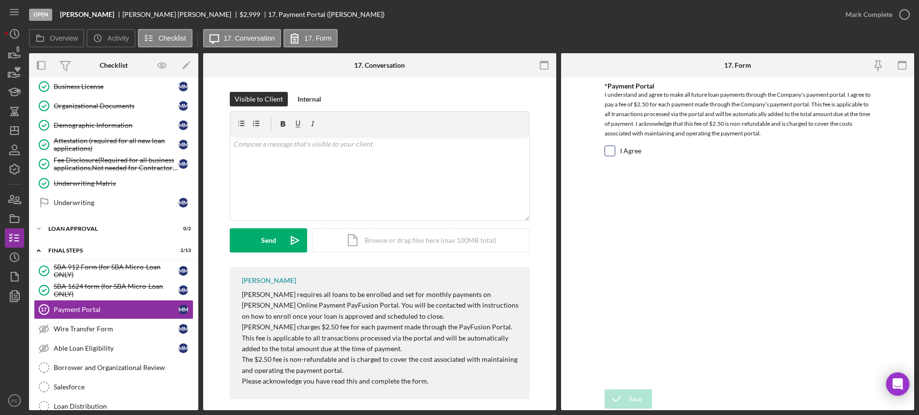
click at [608, 151] on input "I Agree" at bounding box center [610, 151] width 10 height 10
checkbox input "true"
click at [615, 397] on icon "submit" at bounding box center [617, 399] width 24 height 24
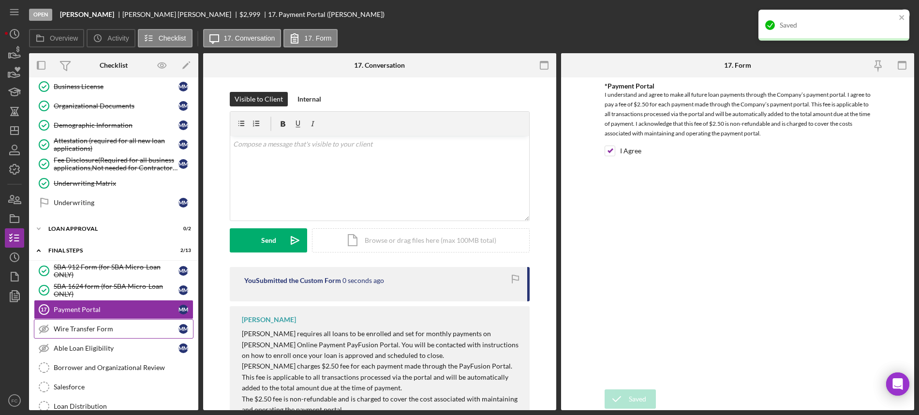
click at [83, 330] on div "Wire Transfer Form" at bounding box center [116, 329] width 125 height 8
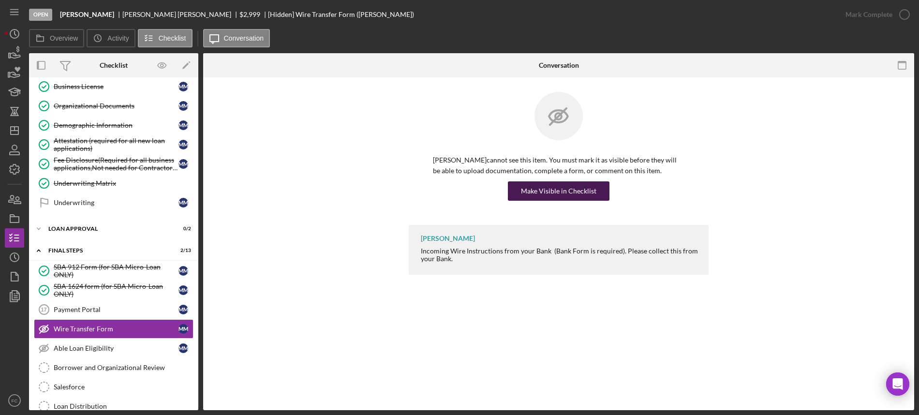
click at [560, 192] on div "Make Visible in Checklist" at bounding box center [558, 190] width 75 height 19
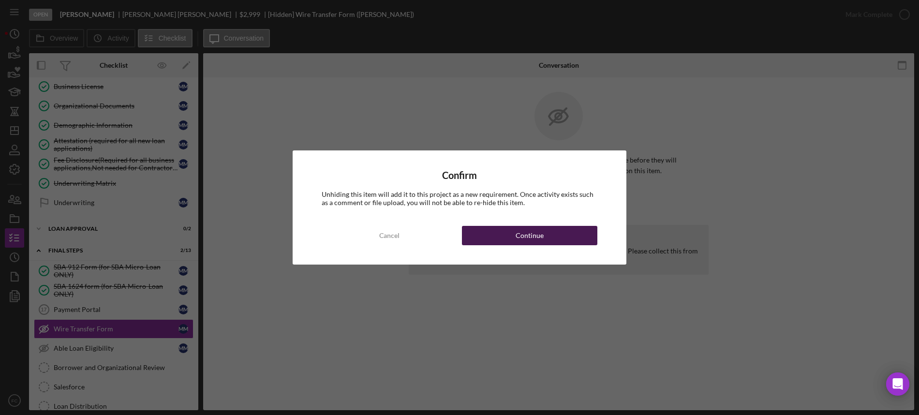
click at [490, 236] on button "Continue" at bounding box center [529, 235] width 135 height 19
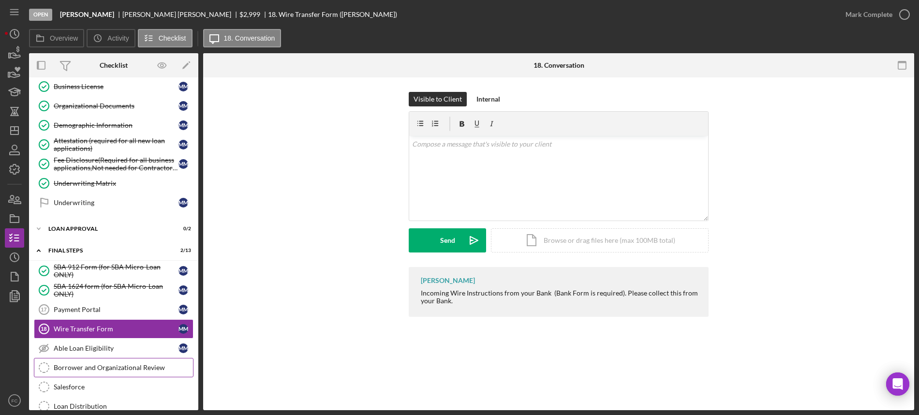
click at [49, 366] on icon "Borrower and Organizational Review" at bounding box center [44, 368] width 24 height 24
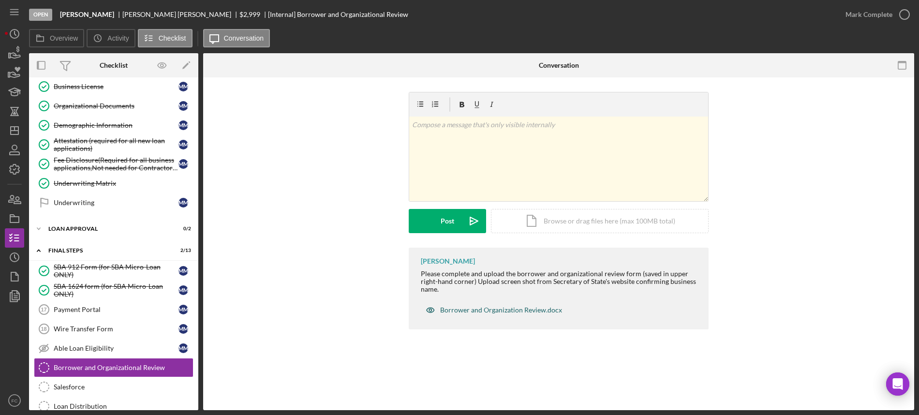
click at [451, 308] on div "Borrower and Organization Review.docx" at bounding box center [501, 310] width 122 height 8
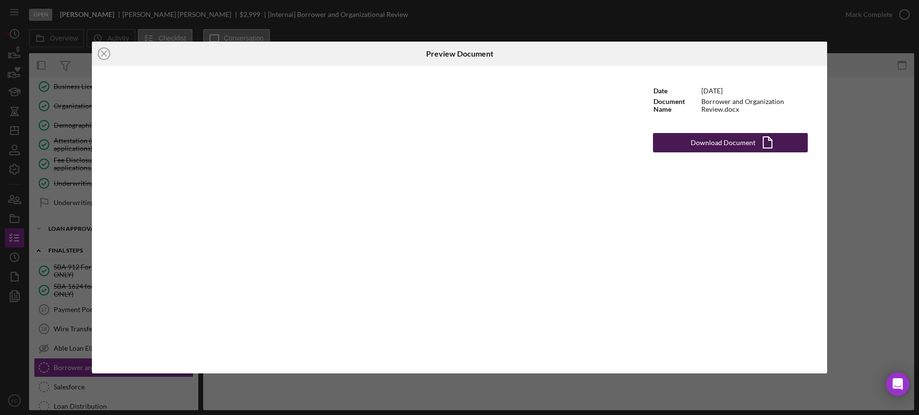
click at [697, 148] on div "Download Document" at bounding box center [723, 142] width 65 height 19
